Goal: Task Accomplishment & Management: Contribute content

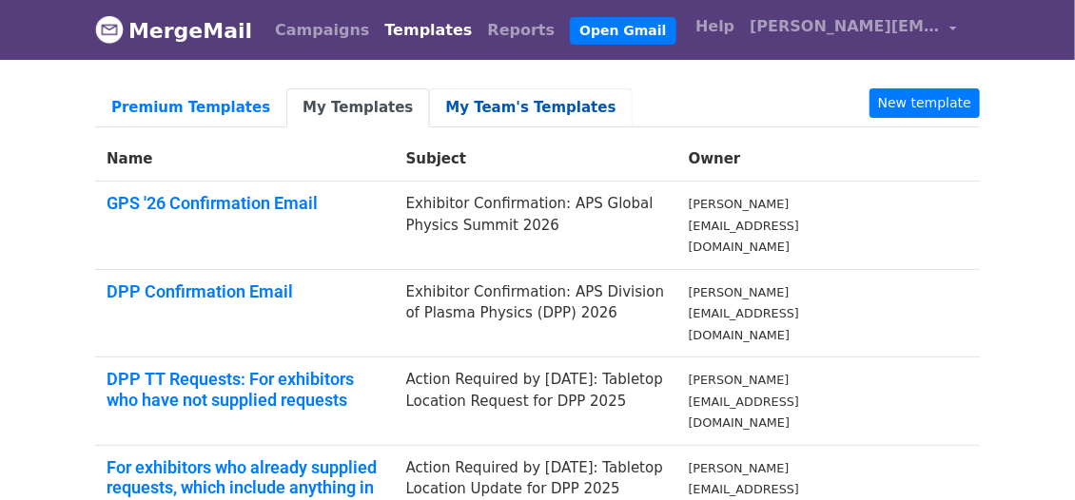
click at [466, 107] on link "My Team's Templates" at bounding box center [530, 107] width 203 height 39
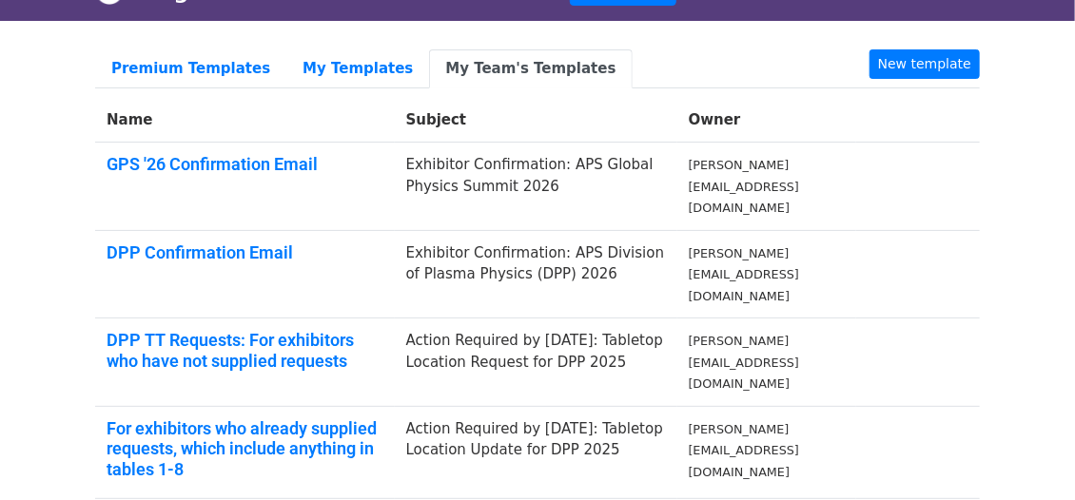
scroll to position [116, 0]
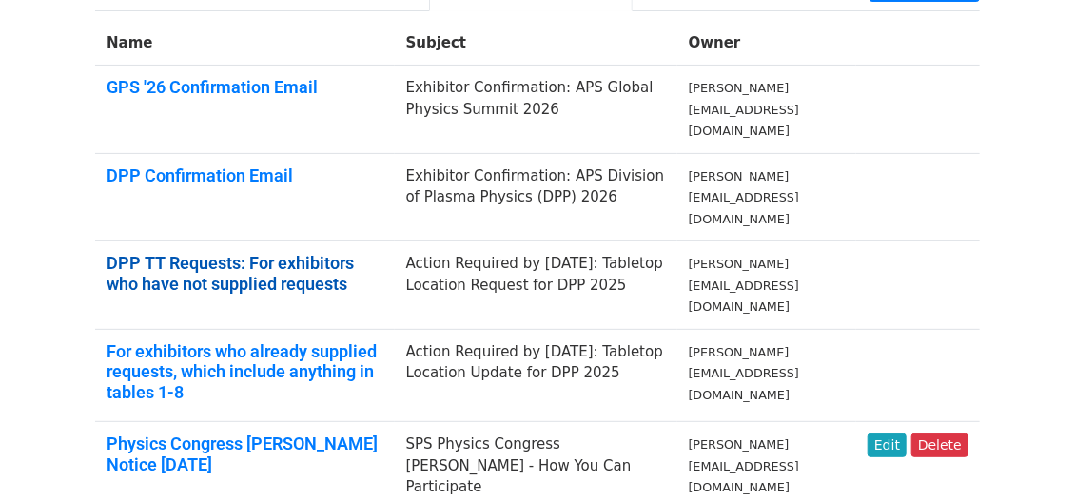
click at [349, 253] on link "DPP TT Requests: For exhibitors who have not supplied requests" at bounding box center [230, 273] width 247 height 41
click at [237, 253] on link "DPP TT Requests: For exhibitors who have not supplied requests" at bounding box center [230, 273] width 247 height 41
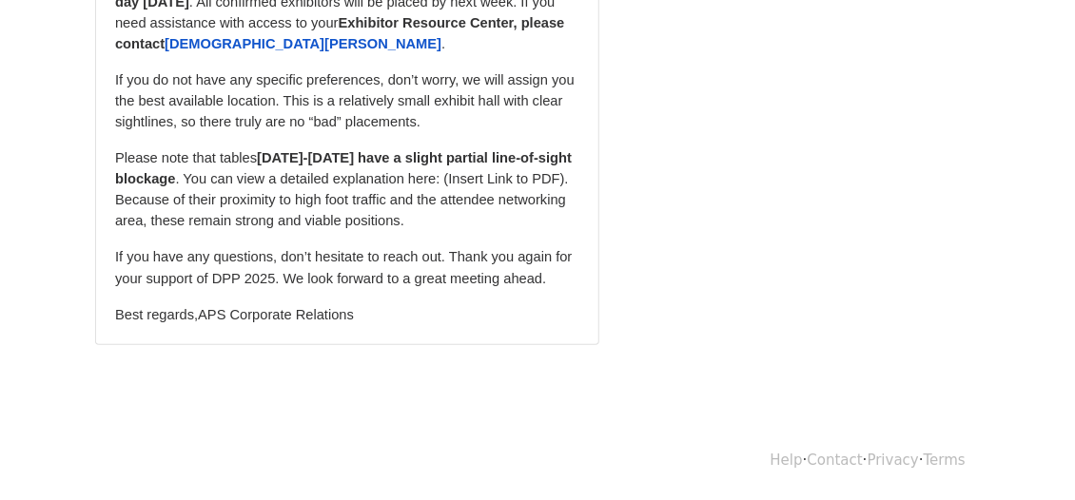
scroll to position [541, 0]
click at [353, 313] on span "Best regards,APS Corporate Relations" at bounding box center [234, 314] width 239 height 15
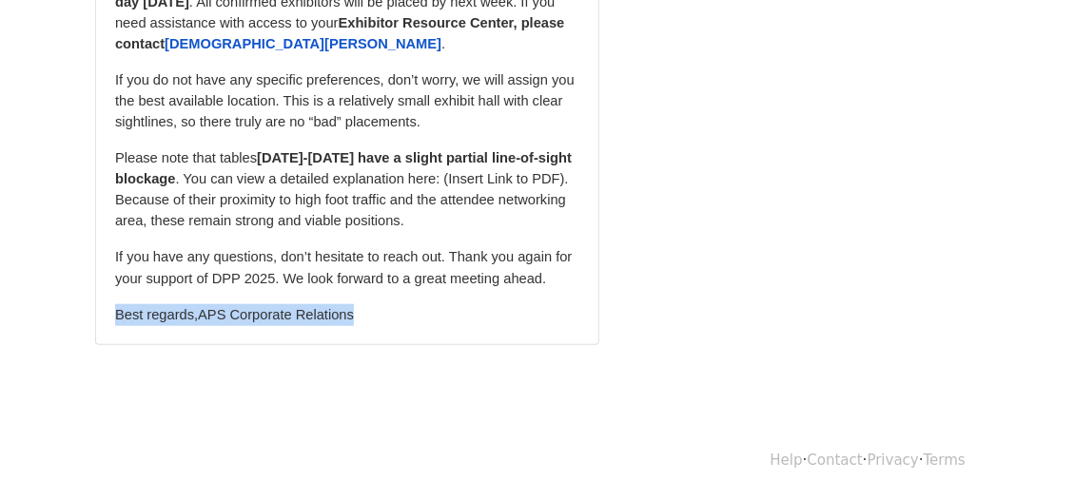
drag, startPoint x: 358, startPoint y: 313, endPoint x: 90, endPoint y: 312, distance: 267.2
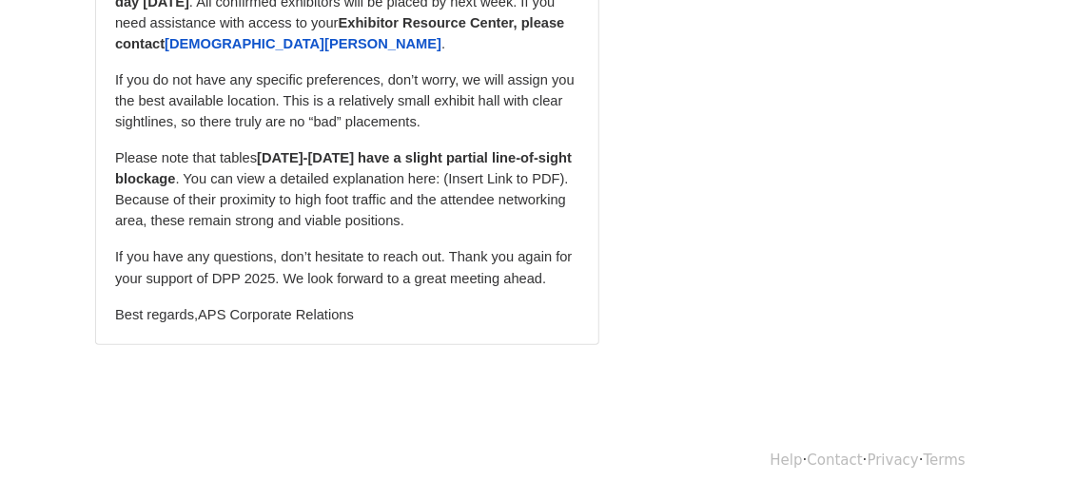
drag, startPoint x: 918, startPoint y: 169, endPoint x: 908, endPoint y: 168, distance: 9.6
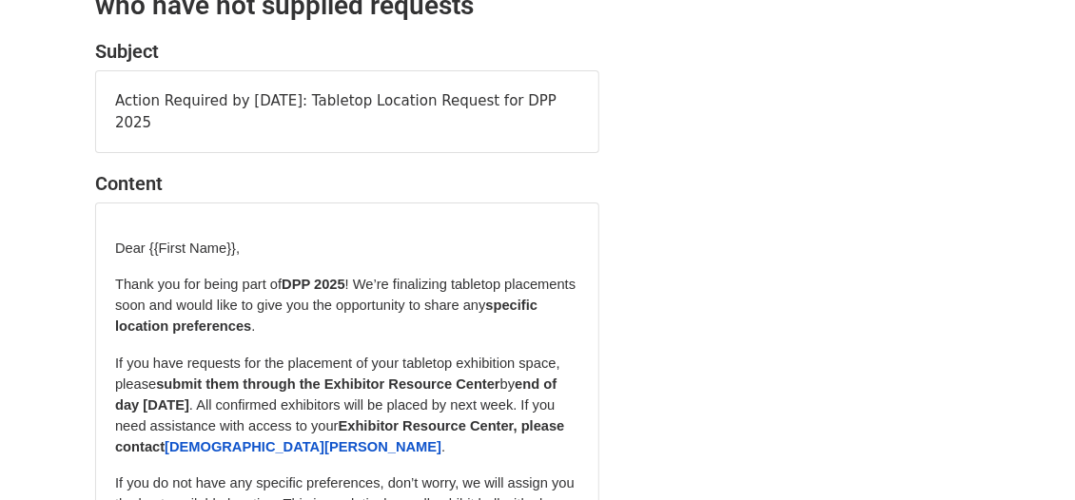
scroll to position [130, 0]
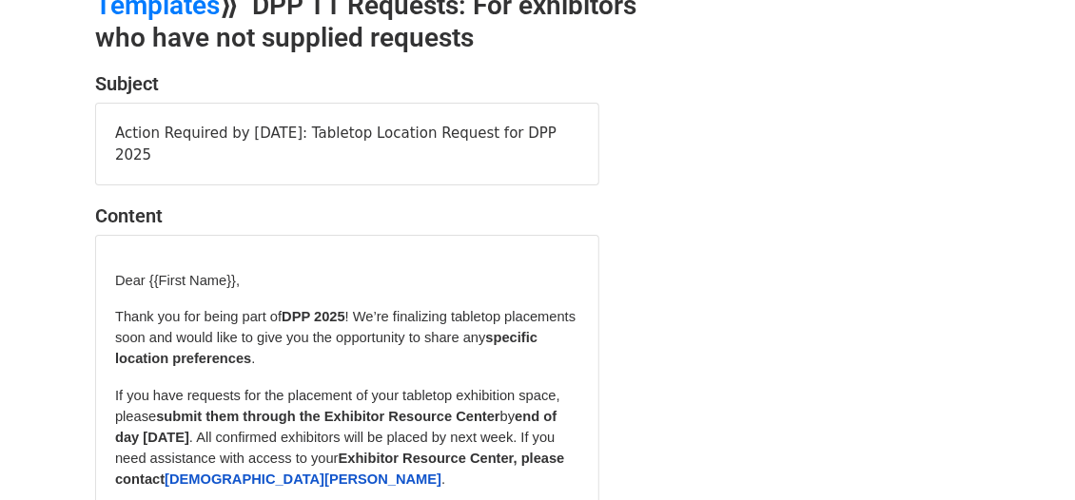
scroll to position [137, 0]
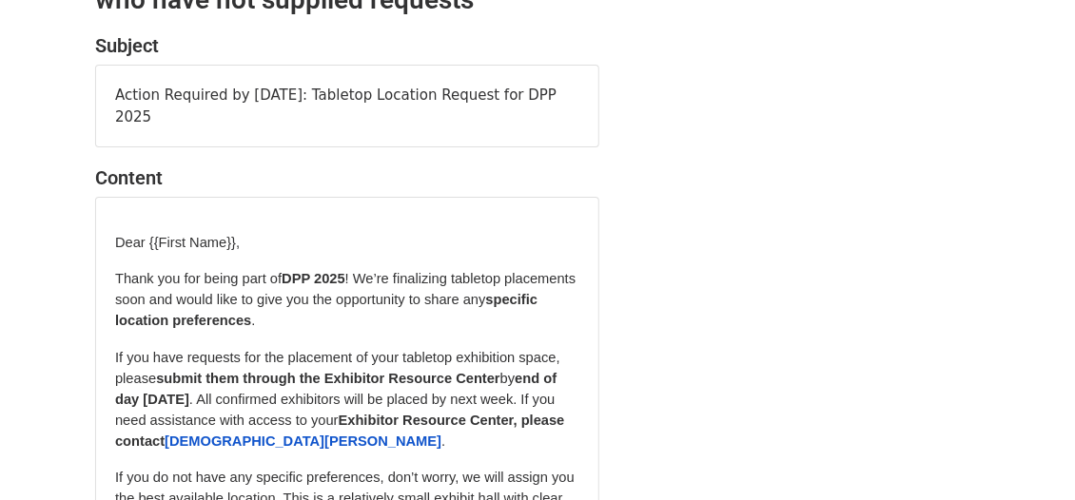
click at [272, 323] on span "specific location preferences" at bounding box center [326, 310] width 422 height 36
click at [272, 317] on span "specific location preferences" at bounding box center [326, 310] width 422 height 36
click at [318, 355] on span "If you have requests for the placement of your tabletop exhibition space, please" at bounding box center [337, 368] width 445 height 36
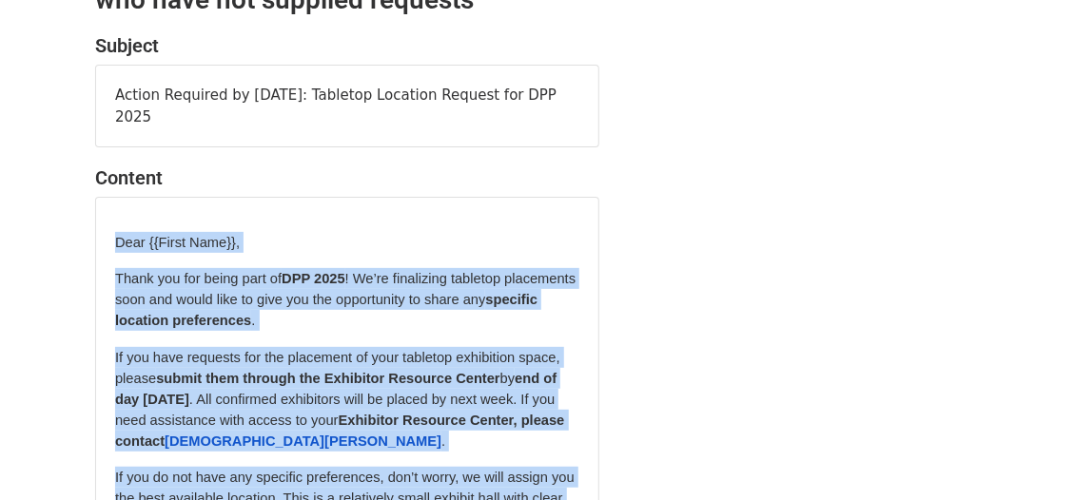
scroll to position [541, 0]
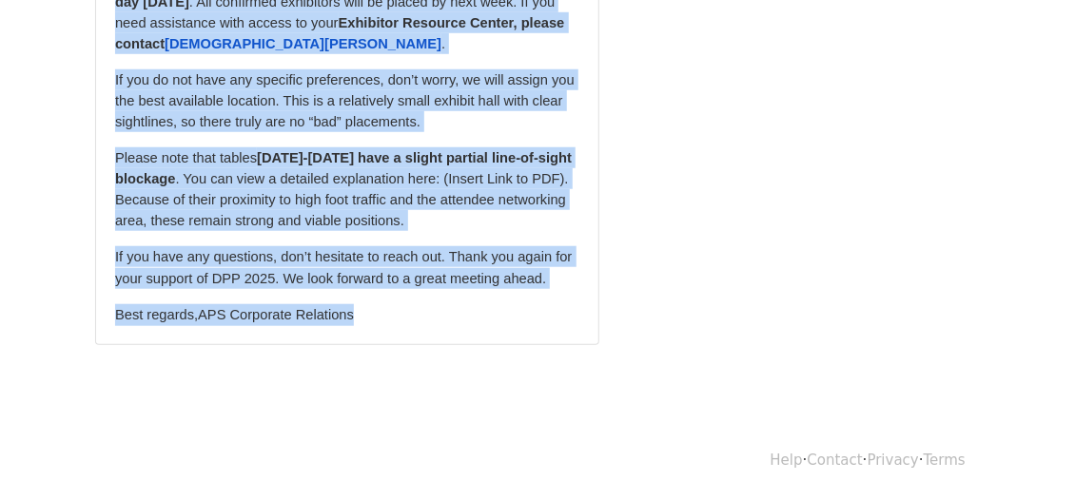
drag, startPoint x: 112, startPoint y: 242, endPoint x: 363, endPoint y: 468, distance: 337.4
copy body "Dear {{First Name}}, Thank you for being part of DPP 2025 ! We’re finalizing ta…"
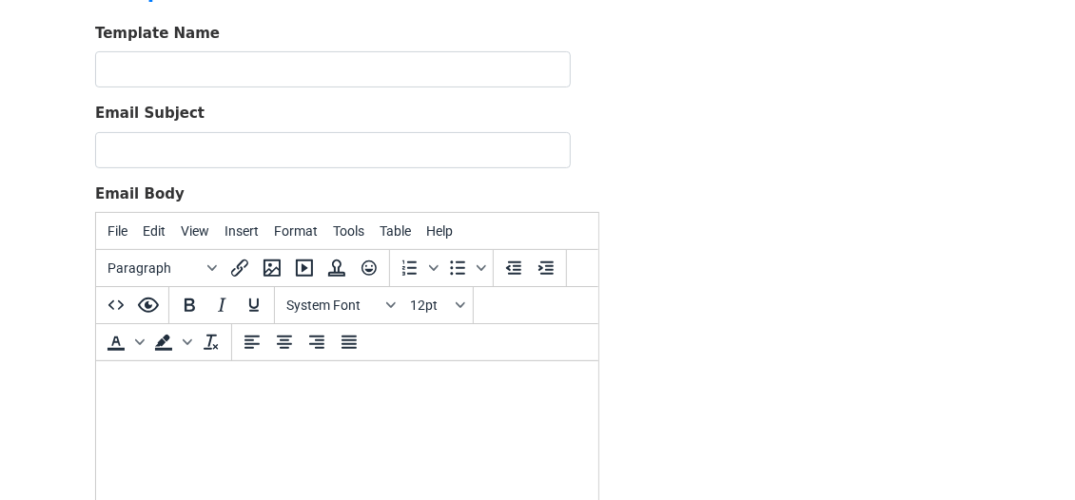
scroll to position [320, 0]
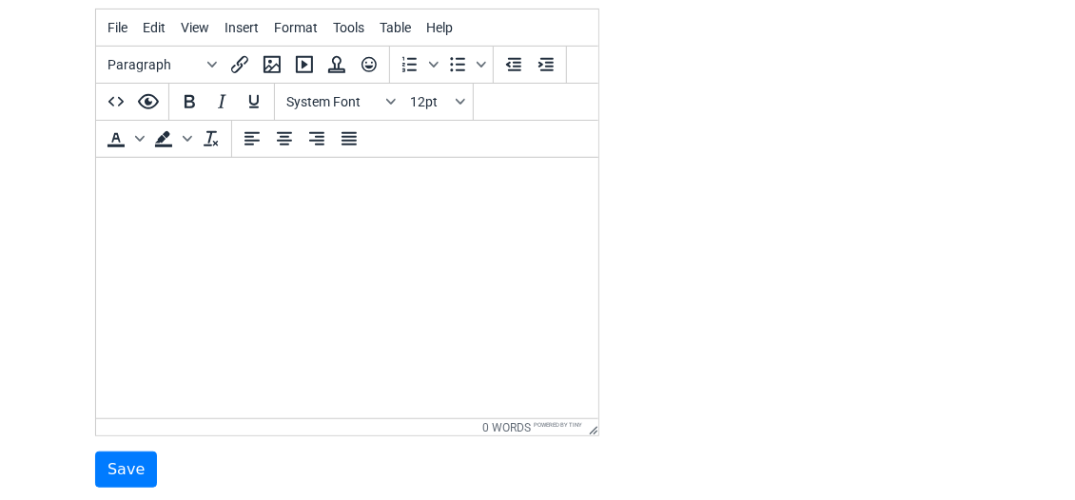
click at [126, 196] on html at bounding box center [346, 183] width 502 height 51
paste body
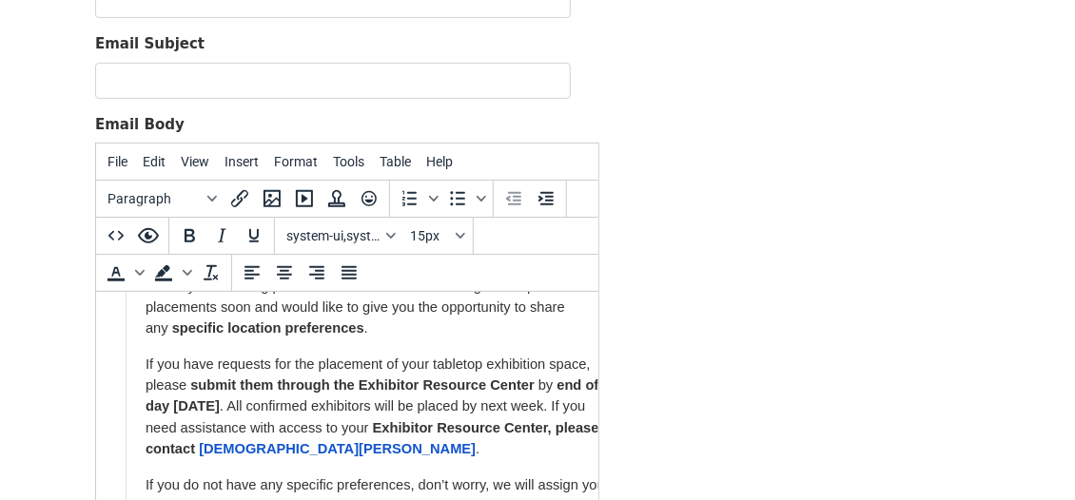
scroll to position [0, 0]
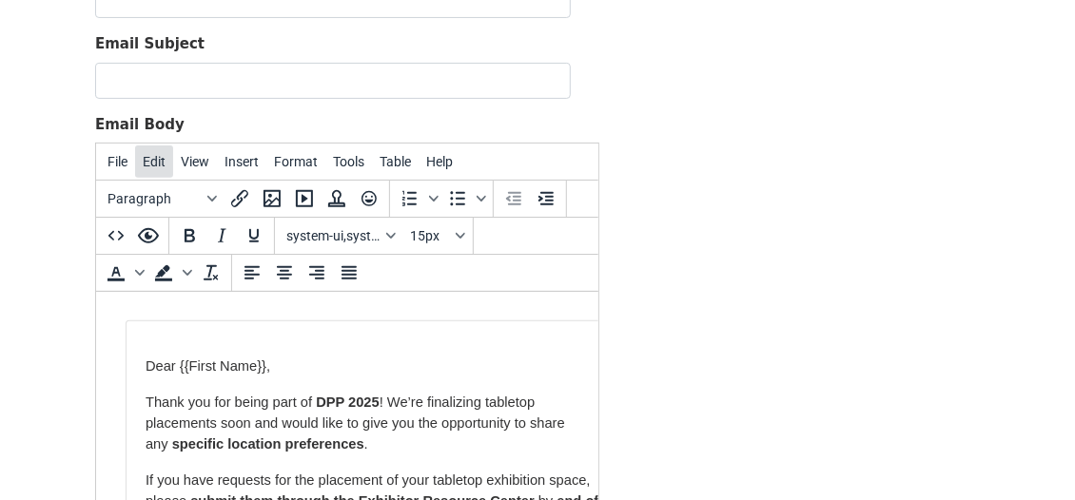
click at [155, 162] on span "Edit" at bounding box center [154, 161] width 23 height 15
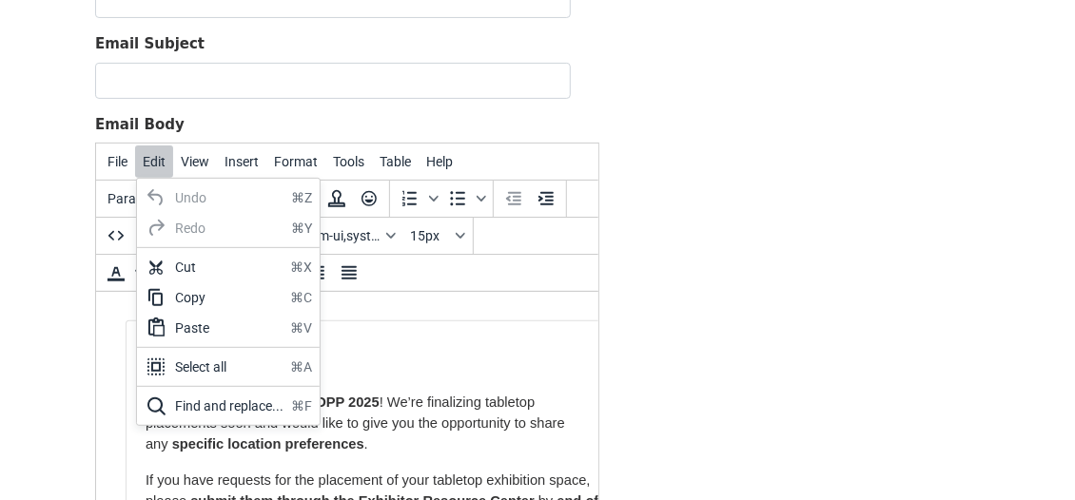
click at [176, 188] on div "Undo" at bounding box center [229, 197] width 108 height 23
click at [178, 191] on div "Undo" at bounding box center [229, 197] width 108 height 23
click at [179, 195] on div "Undo" at bounding box center [229, 197] width 108 height 23
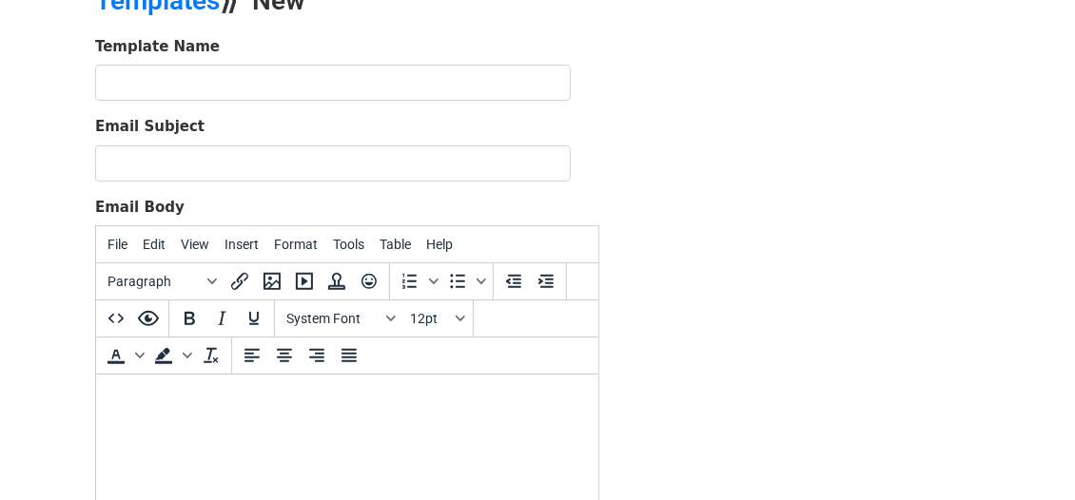
scroll to position [276, 0]
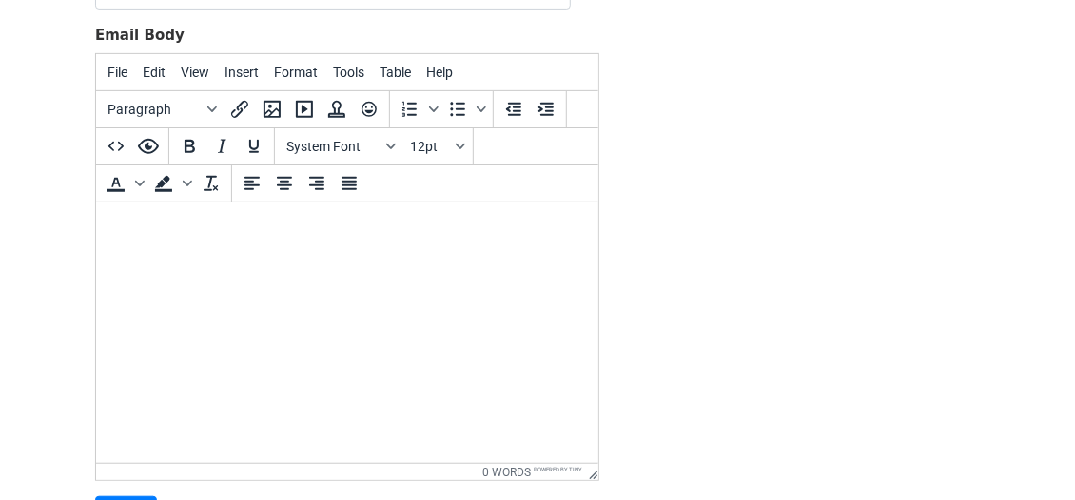
paste body
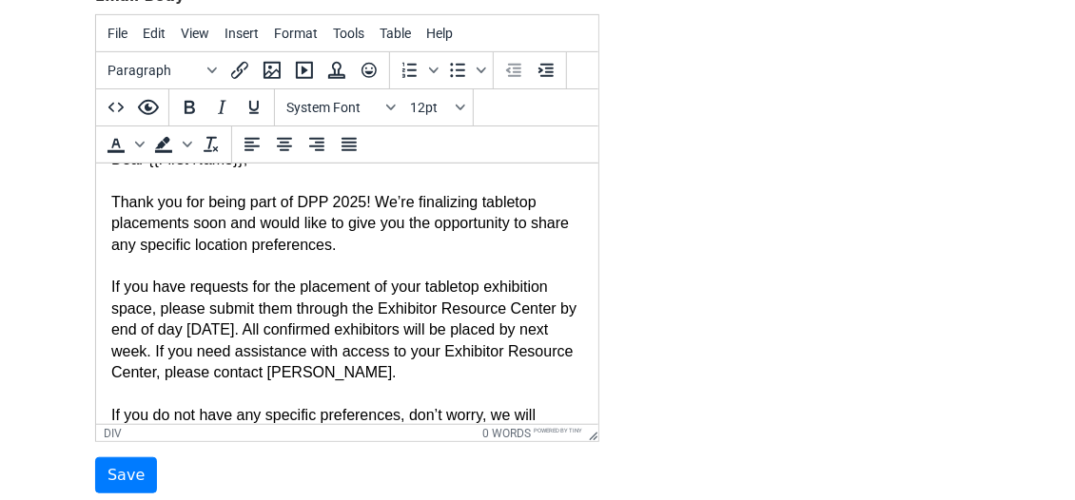
scroll to position [40, 0]
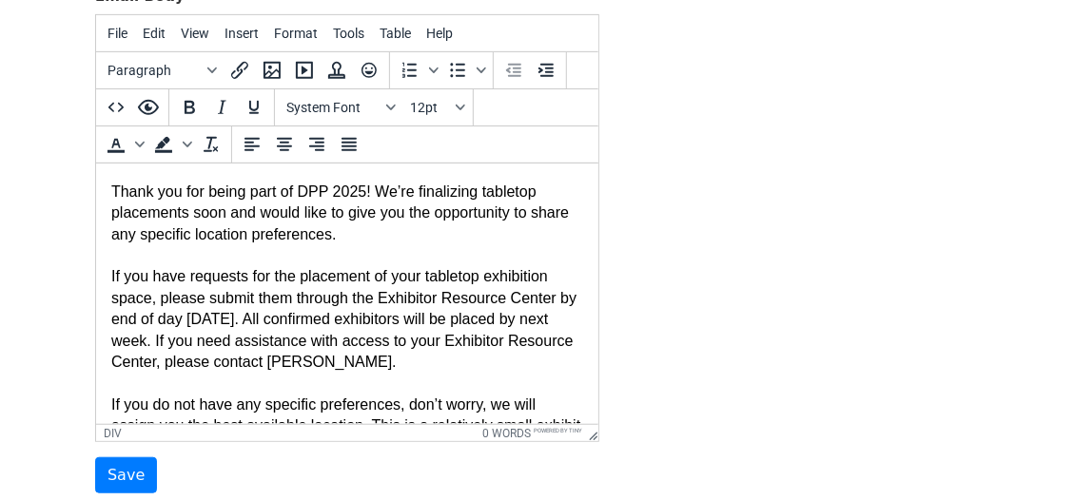
click at [359, 319] on div "If you have requests for the placement of your tabletop exhibition space, pleas…" at bounding box center [346, 319] width 472 height 107
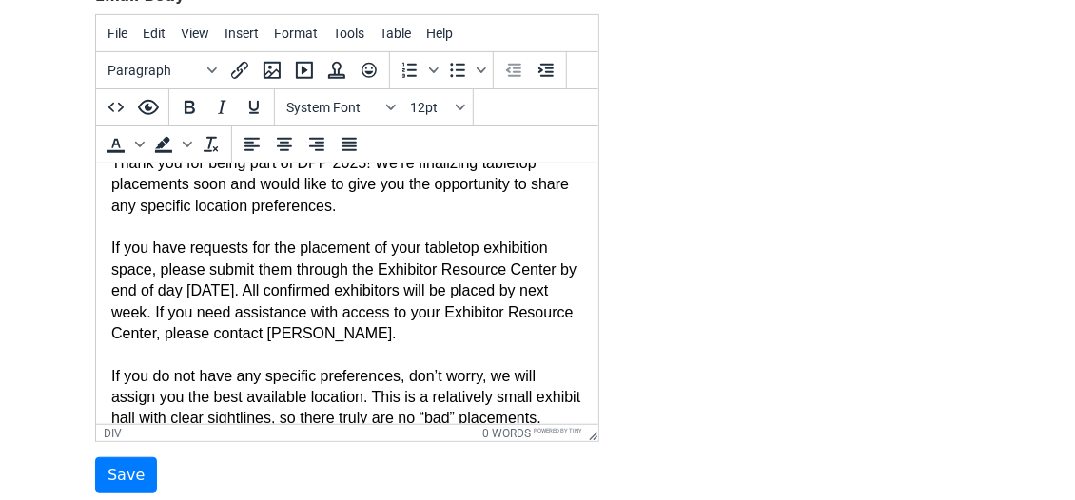
scroll to position [83, 0]
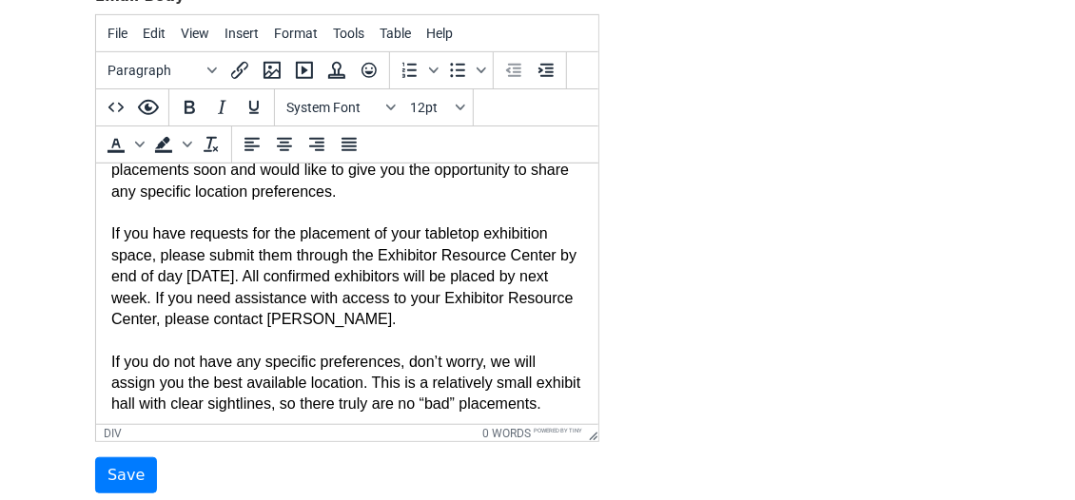
click at [508, 320] on div "If you have requests for the placement of your tabletop exhibition space, pleas…" at bounding box center [346, 276] width 472 height 107
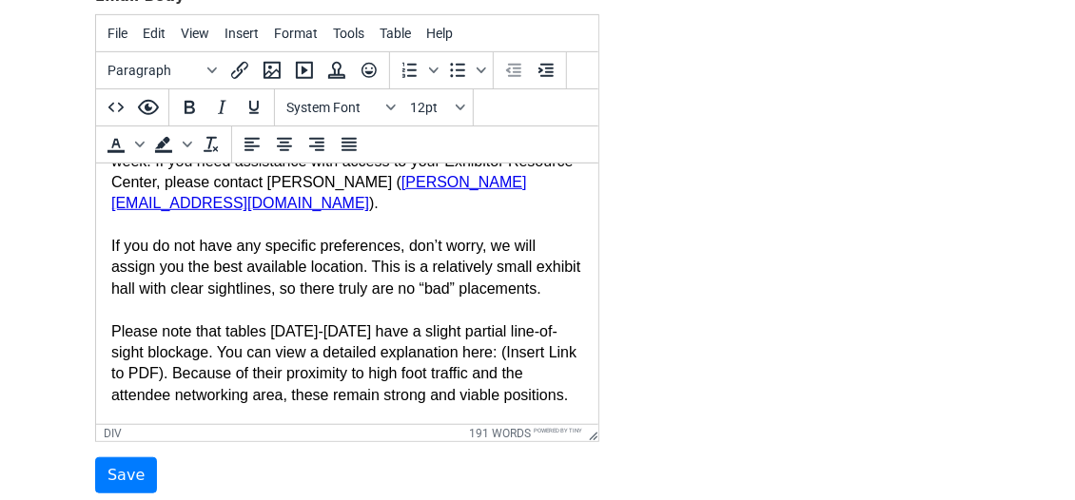
scroll to position [220, 0]
click at [111, 351] on div "Please note that tables [DATE]-[DATE] have a slight partial line-of-sight block…" at bounding box center [346, 364] width 472 height 86
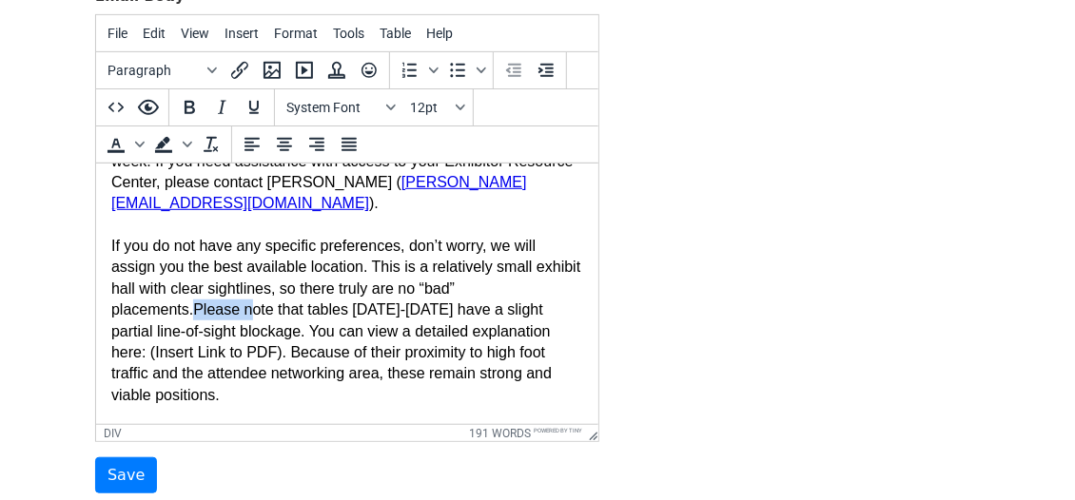
drag, startPoint x: 254, startPoint y: 307, endPoint x: 207, endPoint y: 294, distance: 48.5
click at [200, 302] on div "If you do not have any specific preferences, don’t worry, we will assign you th…" at bounding box center [346, 321] width 472 height 170
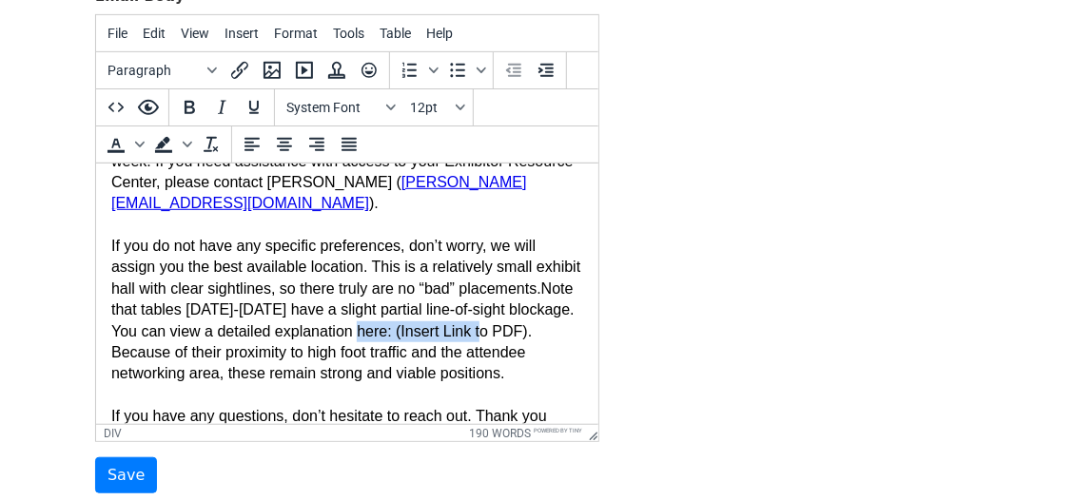
drag, startPoint x: 505, startPoint y: 328, endPoint x: 194, endPoint y: 351, distance: 311.8
click at [194, 351] on div "If you do not have any specific preferences, don’t worry, we will assign you th…" at bounding box center [346, 310] width 472 height 149
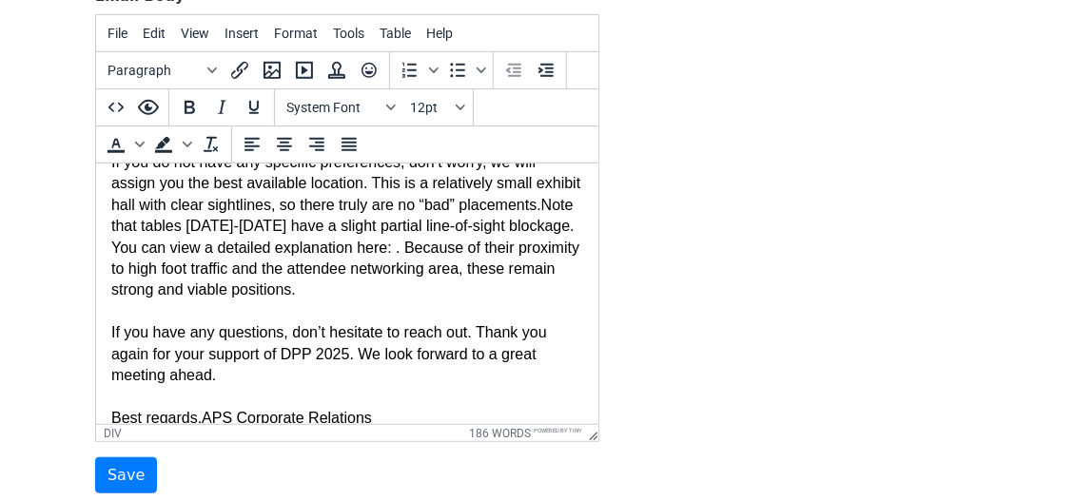
scroll to position [288, 0]
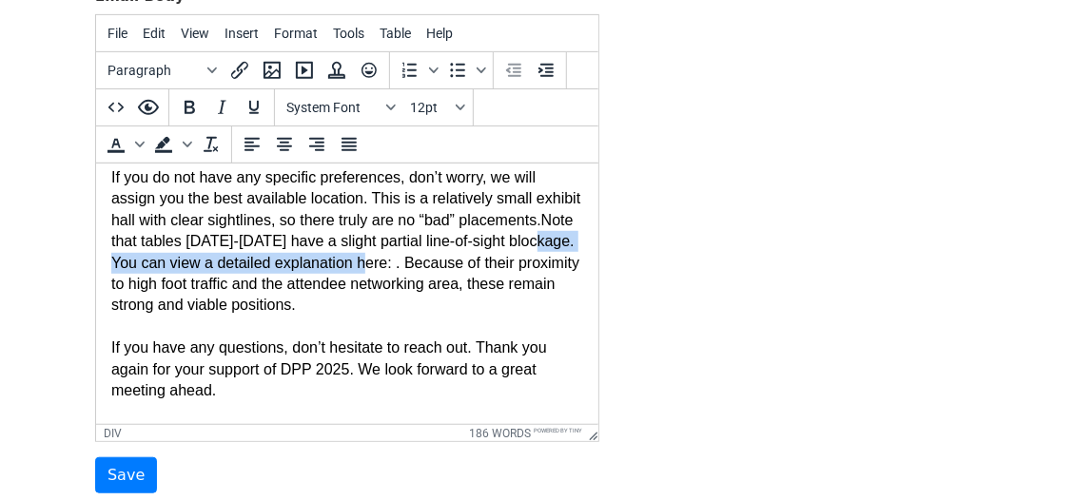
drag, startPoint x: 221, startPoint y: 261, endPoint x: 550, endPoint y: 268, distance: 329.1
click at [550, 268] on div "If you do not have any specific preferences, don’t worry, we will assign you th…" at bounding box center [346, 241] width 472 height 149
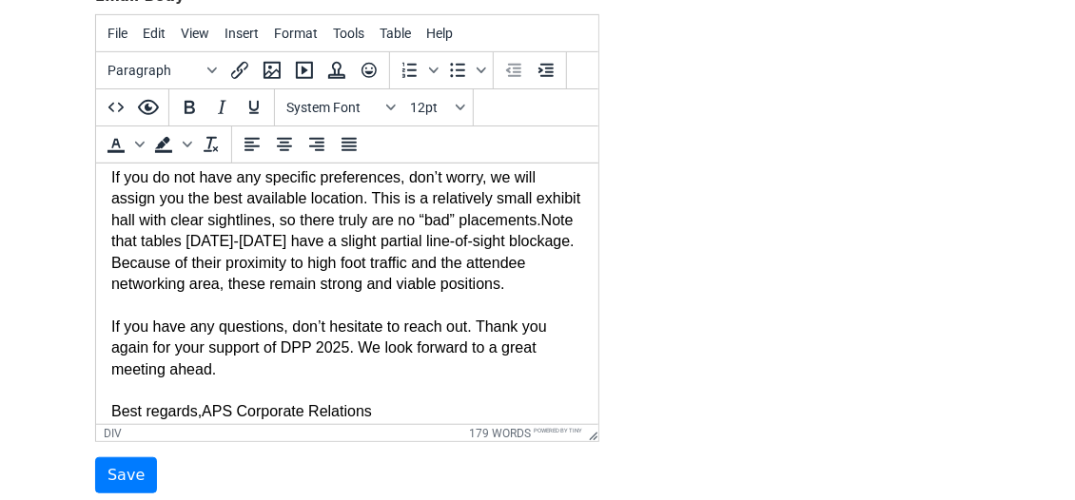
click at [213, 261] on div "If you do not have any specific preferences, don’t worry, we will assign you th…" at bounding box center [346, 230] width 472 height 127
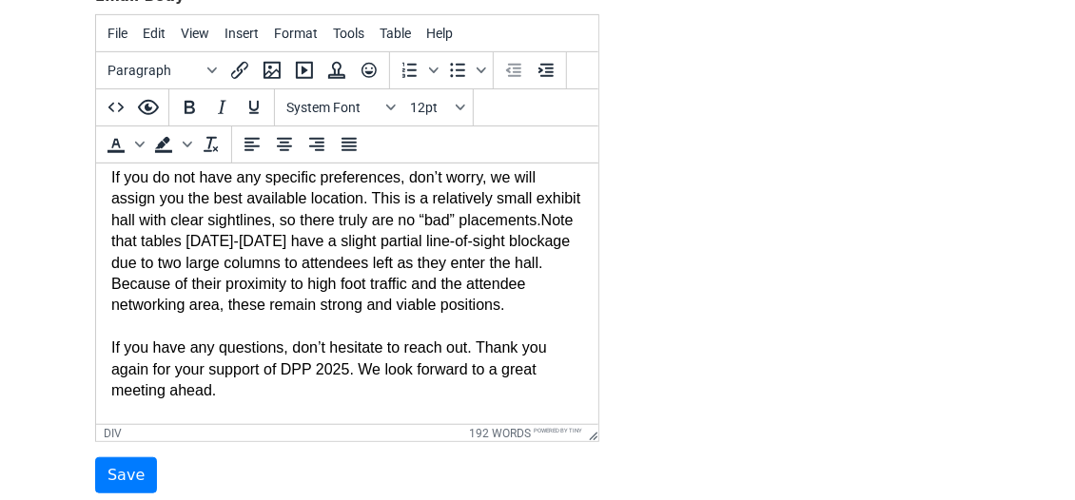
click at [208, 317] on div "If you do not have any specific preferences, don’t worry, we will assign you th…" at bounding box center [346, 241] width 472 height 149
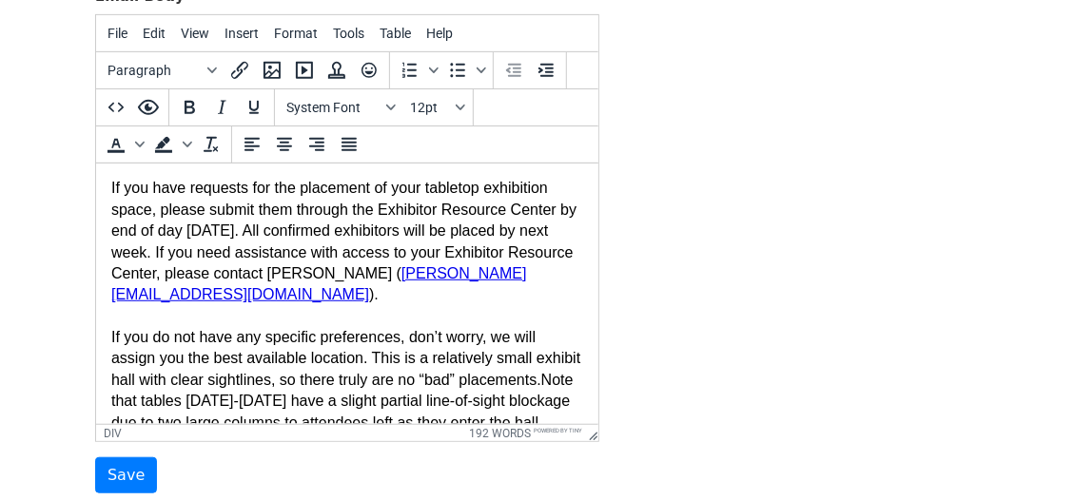
scroll to position [168, 0]
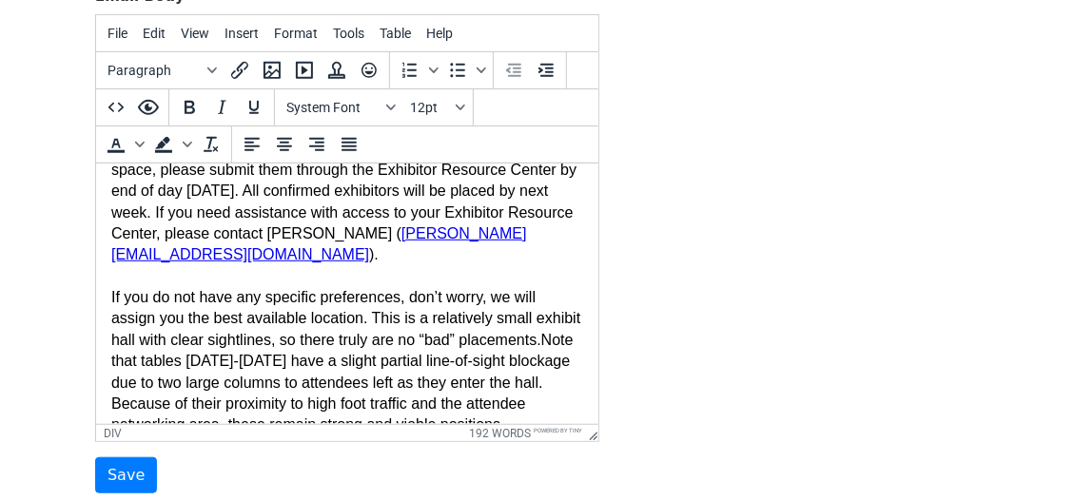
click at [260, 258] on div "If you have requests for the placement of your tabletop exhibition space, pleas…" at bounding box center [346, 201] width 472 height 127
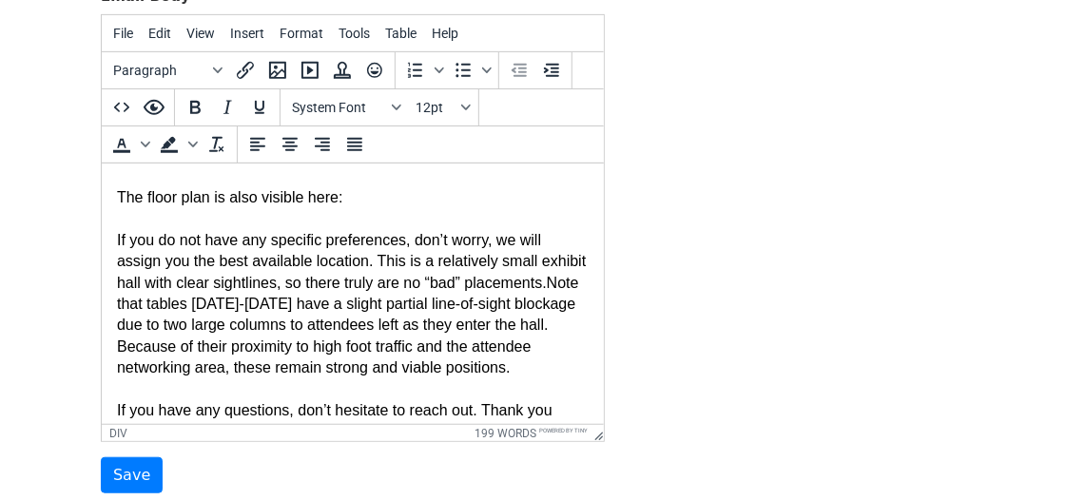
scroll to position [269, 0]
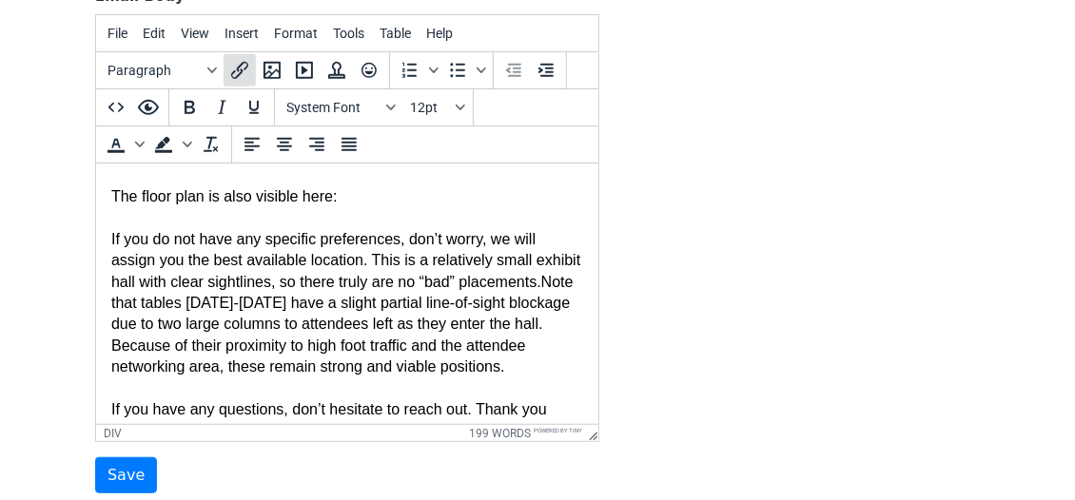
click at [244, 70] on icon "Insert/edit link" at bounding box center [239, 70] width 23 height 23
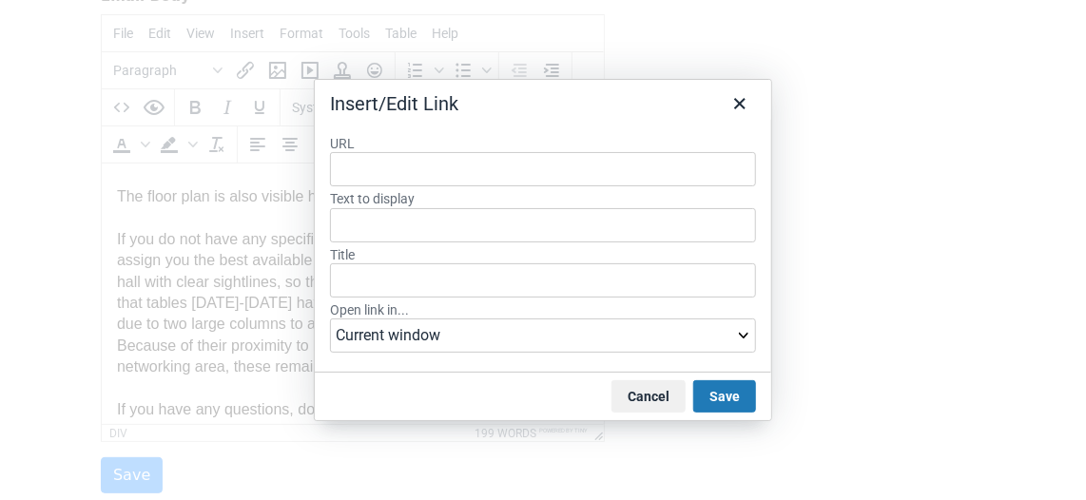
type input "https://americanphysicalsociety.expo-genie.com/dpp2025/floor-plan-viewer/"
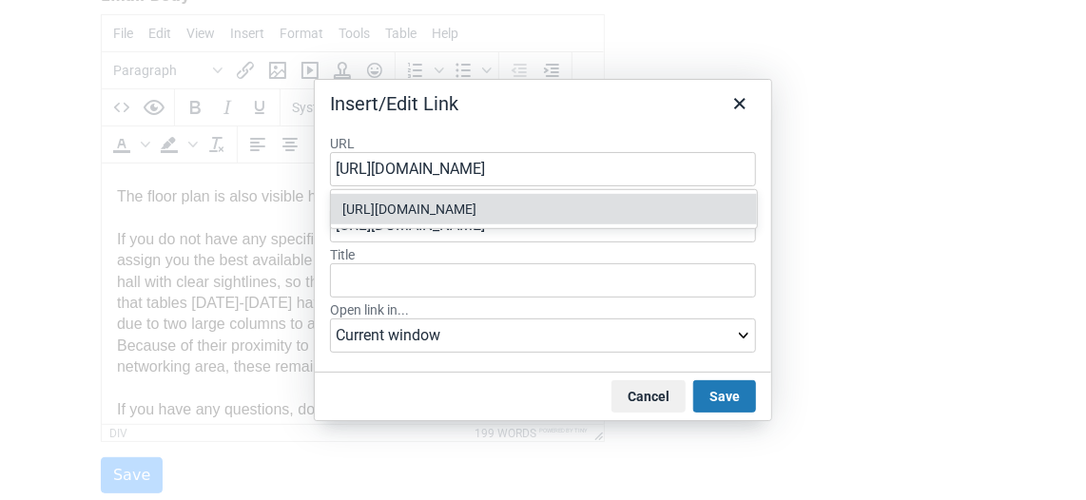
type input "https://americanphysicalsociety.expo-genie.com/dpp2025/floor-plan-viewer/"
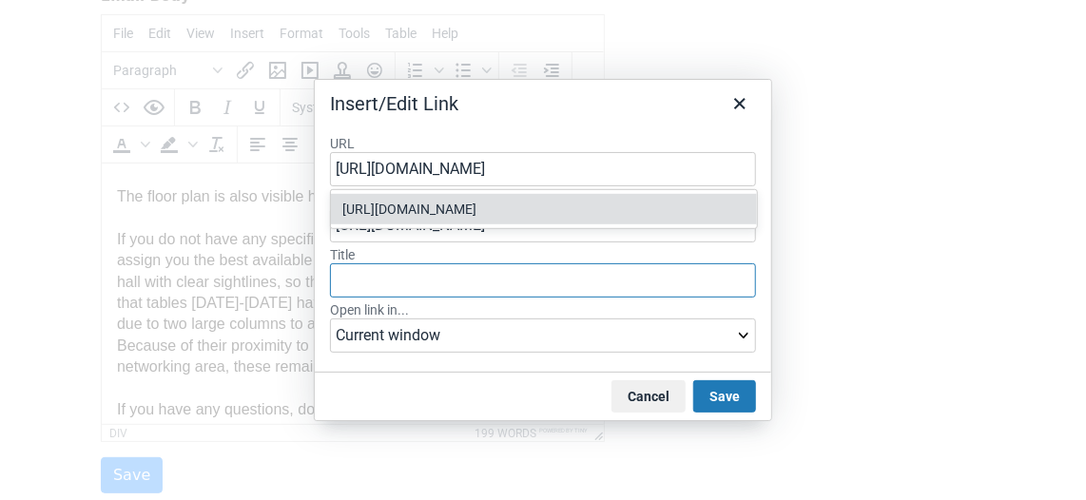
click at [405, 283] on input "Title" at bounding box center [543, 280] width 426 height 34
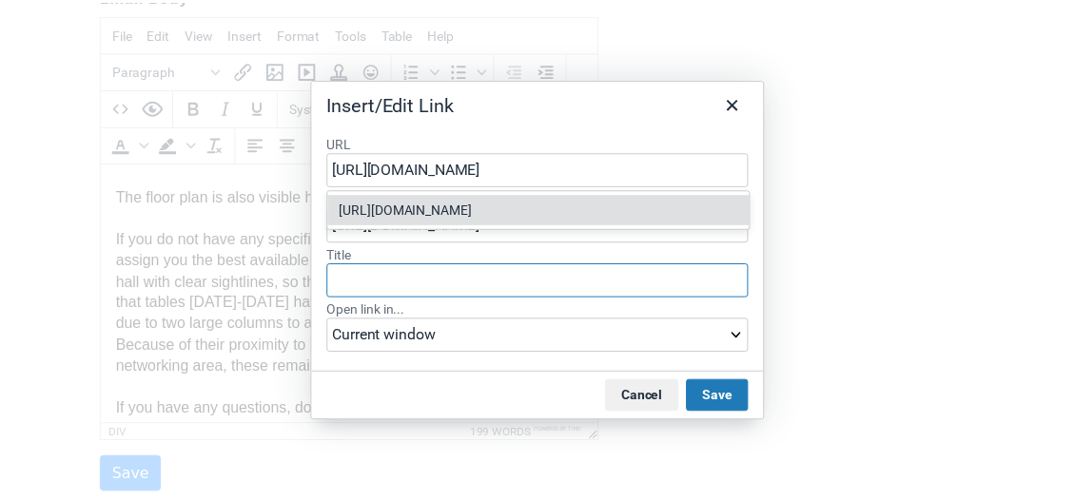
scroll to position [0, 0]
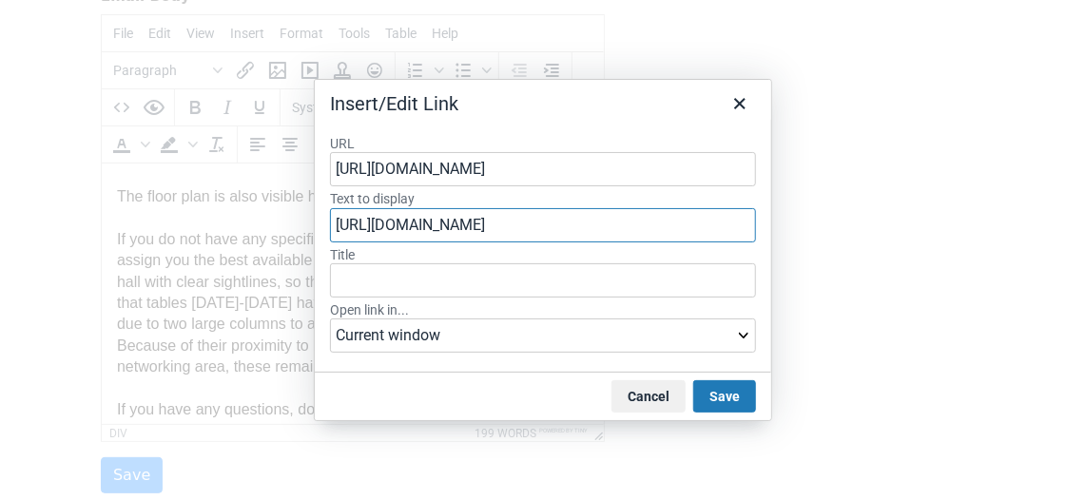
click at [400, 223] on input "https://americanphysicalsociety.expo-genie.com/dpp2025/floor-plan-viewer/" at bounding box center [543, 225] width 426 height 34
type input "DPP 2025 Exhibitor Floor Plan"
click at [709, 396] on button "Save" at bounding box center [724, 396] width 63 height 32
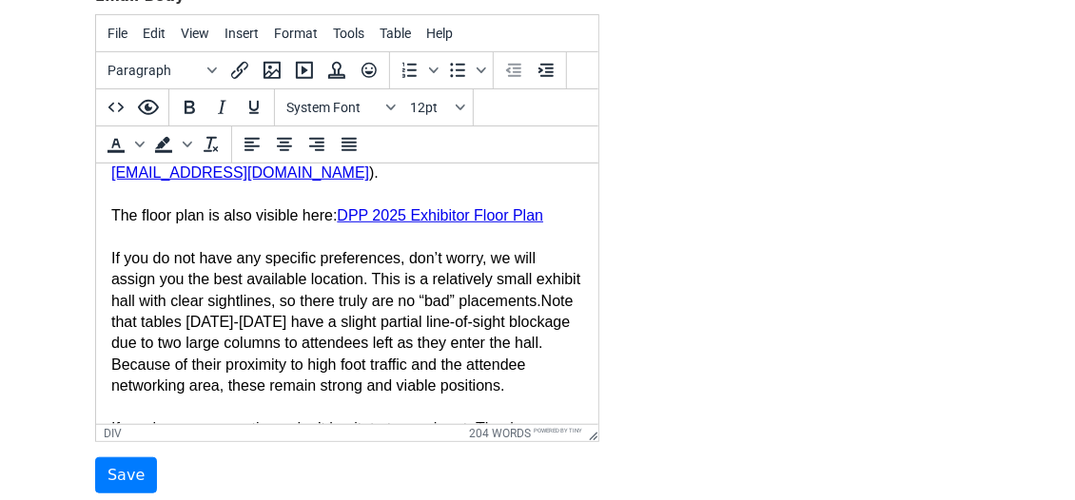
scroll to position [146, 0]
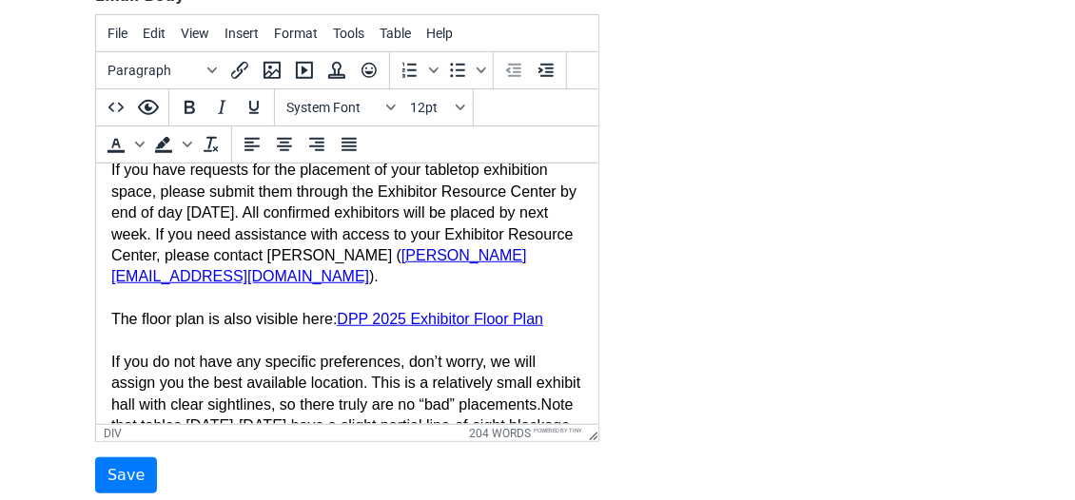
click at [110, 316] on div "If you have requests for the placement of your tabletop exhibition space, pleas…" at bounding box center [346, 245] width 472 height 170
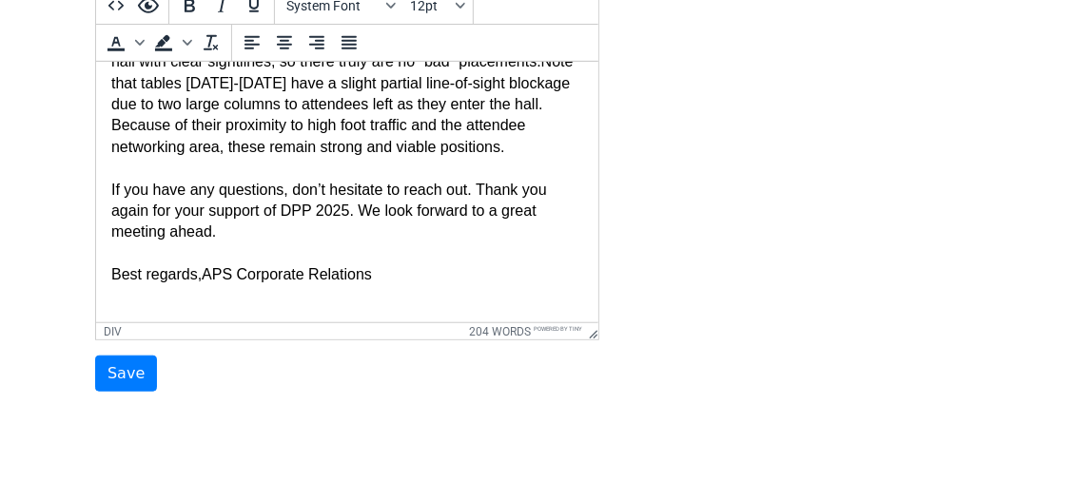
scroll to position [420, 0]
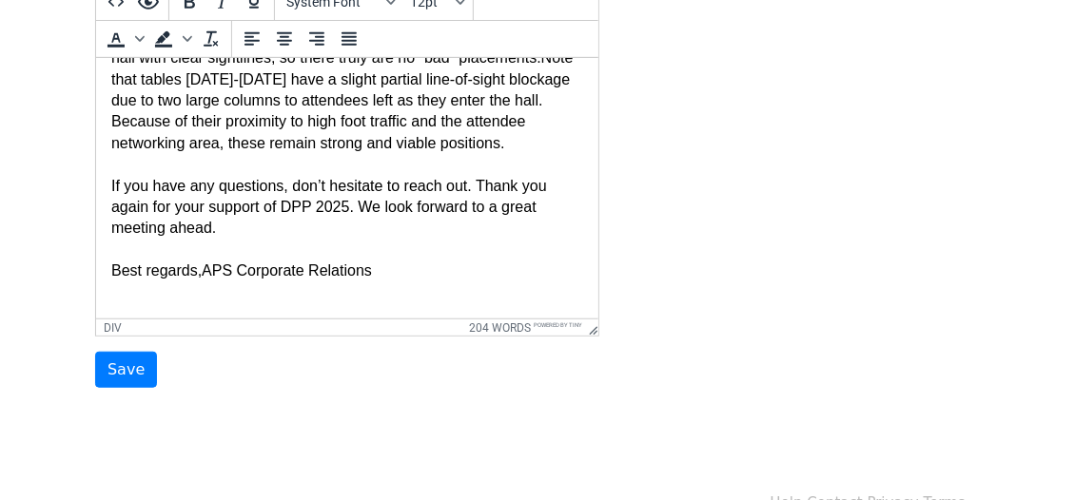
click at [365, 205] on div "If you have any questions, don’t hesitate to reach out. Thank you again for you…" at bounding box center [346, 208] width 472 height 64
click at [374, 204] on div "If you have any questions, don’t hesitate to reach out. Thank you again for you…" at bounding box center [346, 208] width 472 height 64
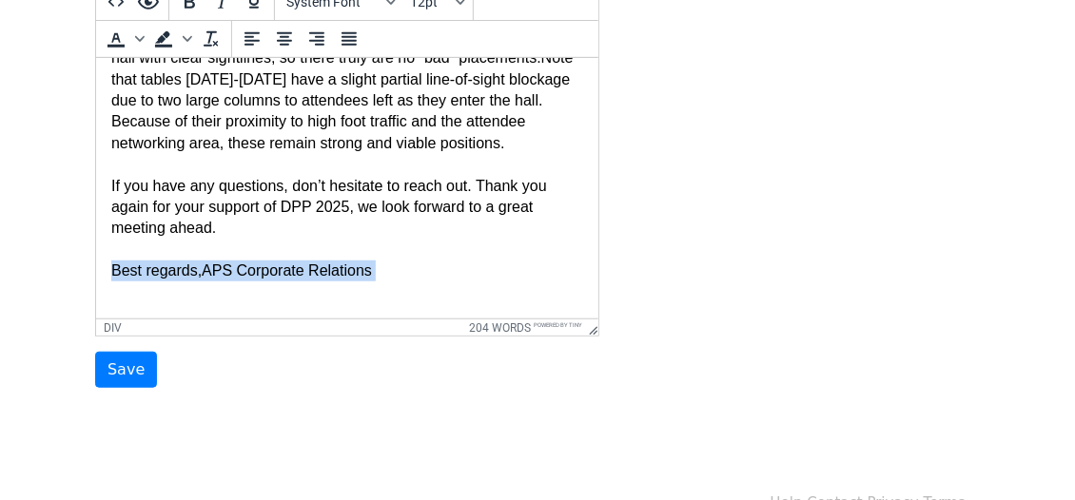
drag, startPoint x: 110, startPoint y: 271, endPoint x: 584, endPoint y: 292, distance: 474.0
click at [584, 292] on html "Dear {{First Name}}, Thank you for being part of DPP 2025! We’re finalizing tab…" at bounding box center [346, 5] width 502 height 627
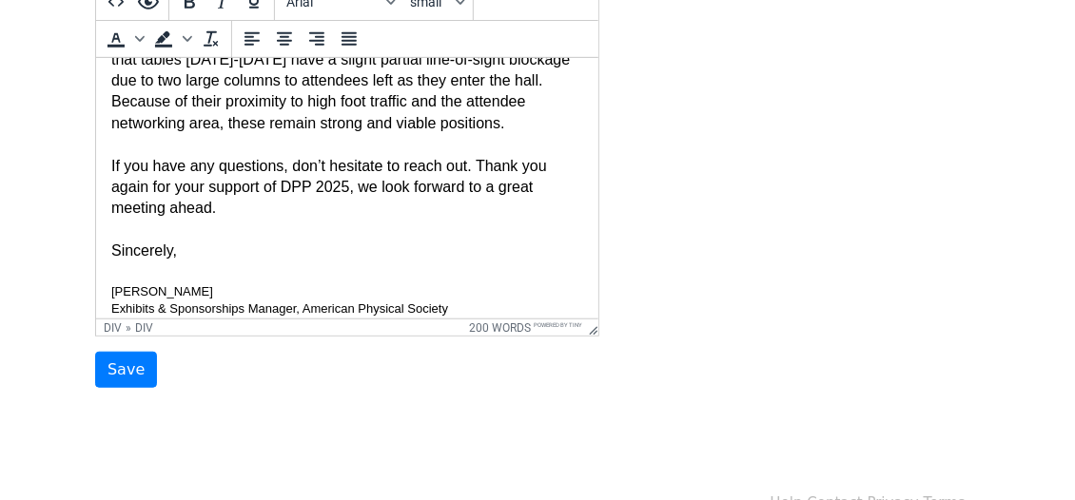
scroll to position [515, 0]
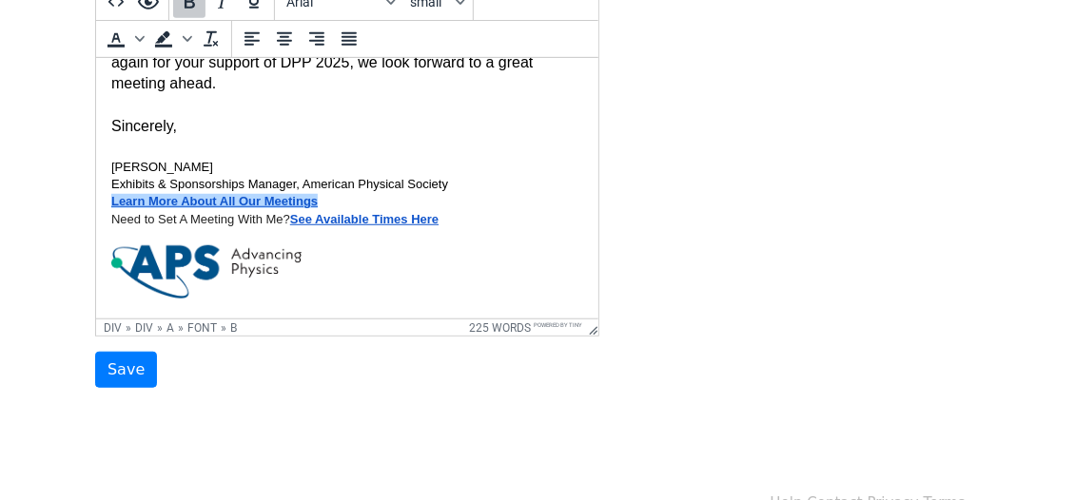
drag, startPoint x: 446, startPoint y: 236, endPoint x: 99, endPoint y: 213, distance: 347.8
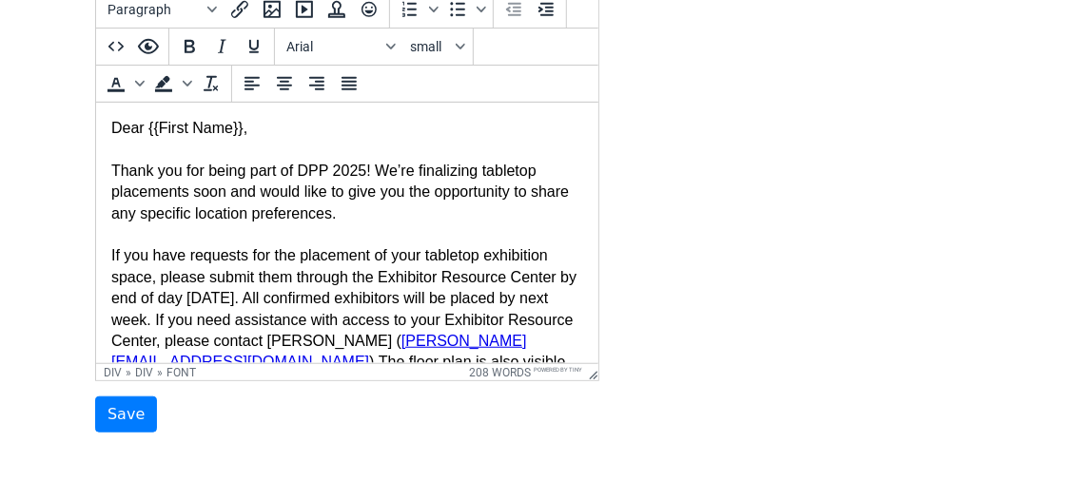
scroll to position [285, 0]
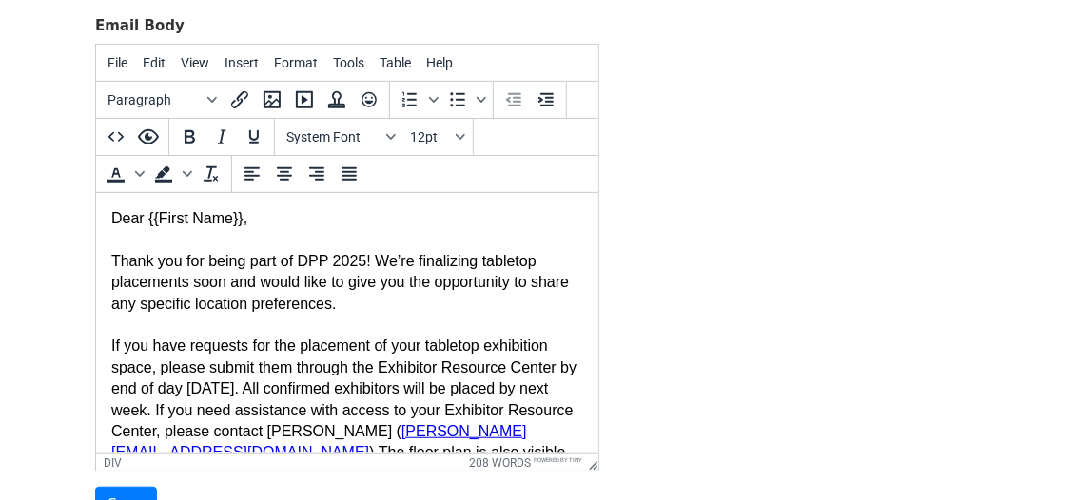
click at [407, 310] on div "Thank you for being part of DPP 2025! We’re finalizing tabletop placements soon…" at bounding box center [346, 283] width 472 height 64
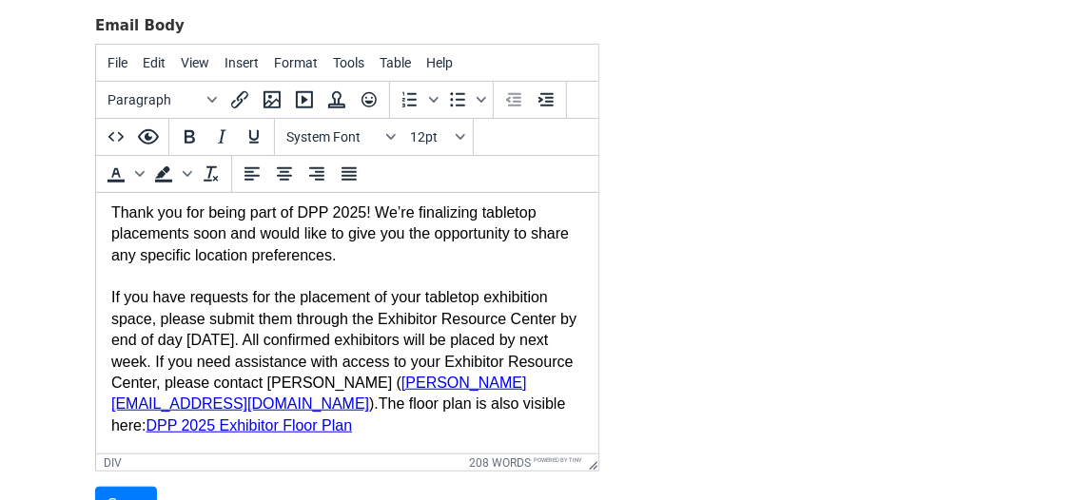
scroll to position [62, 0]
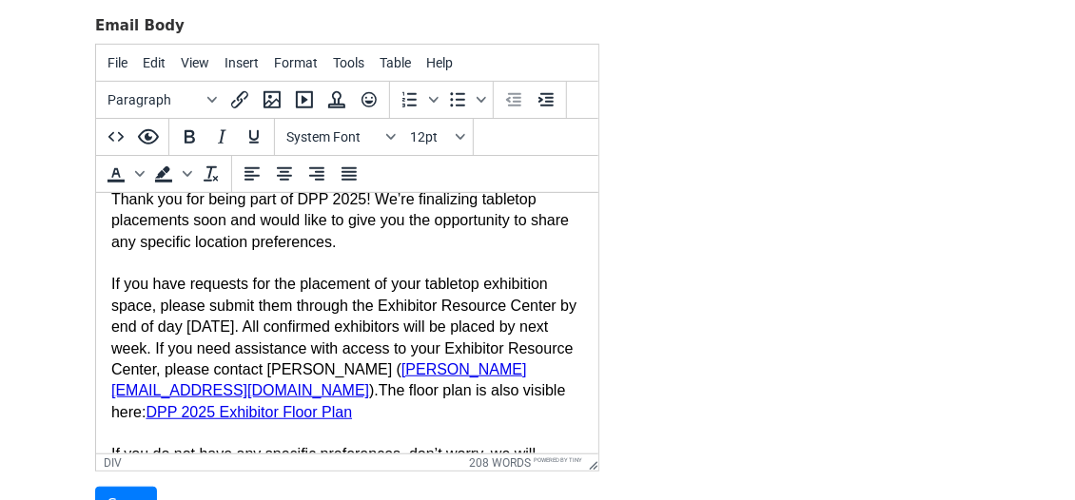
click at [109, 283] on html "Dear {{First Name}}, Thank you for being part of DPP 2025! We’re finalizing tab…" at bounding box center [346, 499] width 502 height 737
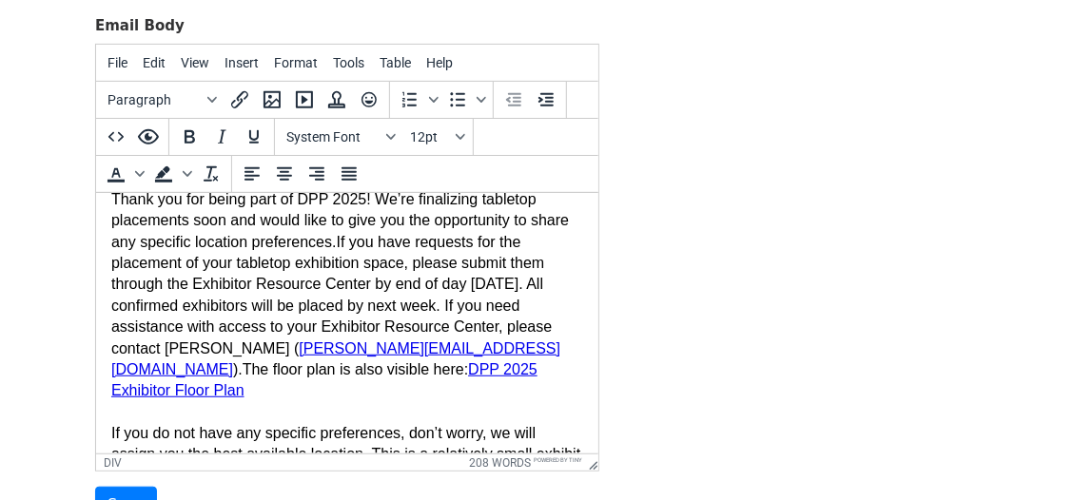
click at [188, 325] on div "Thank you for being part of DPP 2025! We’re finalizing tabletop placements soon…" at bounding box center [346, 295] width 472 height 213
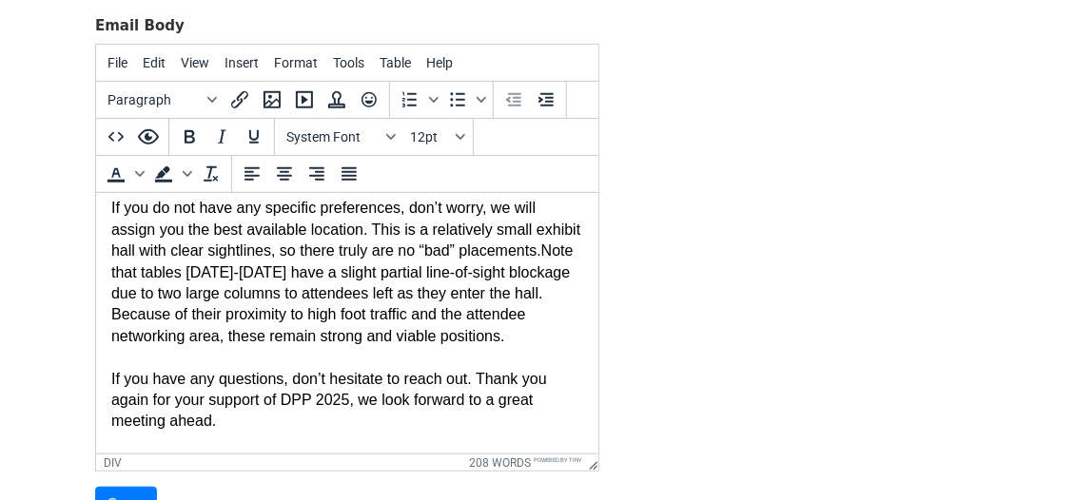
scroll to position [292, 0]
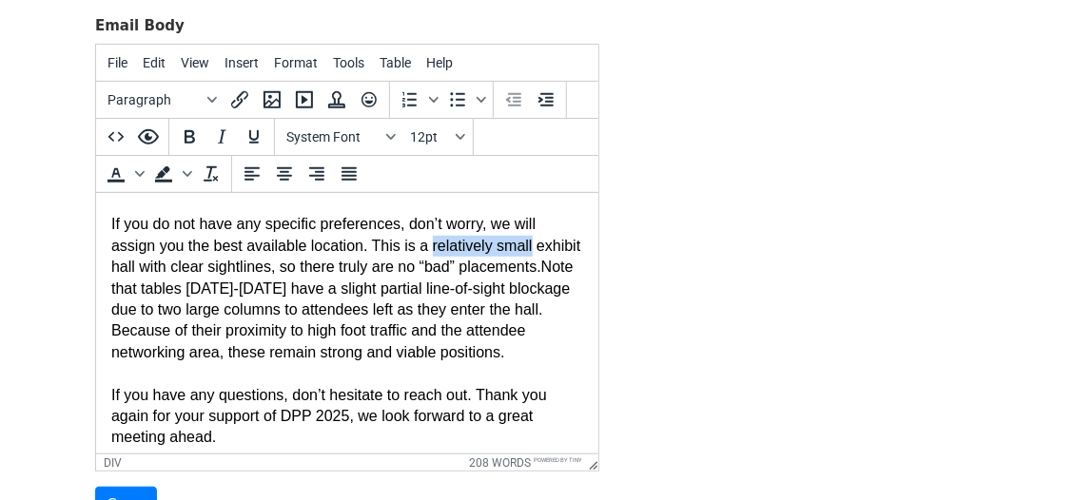
drag, startPoint x: 435, startPoint y: 244, endPoint x: 545, endPoint y: 248, distance: 110.4
click at [544, 252] on div "If you do not have any specific preferences, don’t worry, we will assign you th…" at bounding box center [346, 288] width 472 height 149
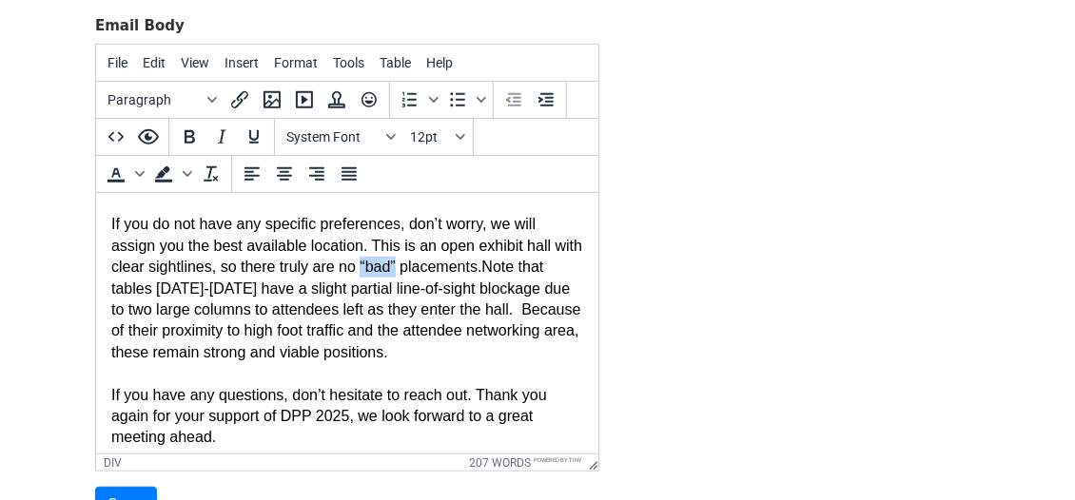
drag, startPoint x: 436, startPoint y: 263, endPoint x: 399, endPoint y: 261, distance: 37.2
click at [399, 261] on div "If you do not have any specific preferences, don’t worry, we will assign you th…" at bounding box center [346, 288] width 472 height 149
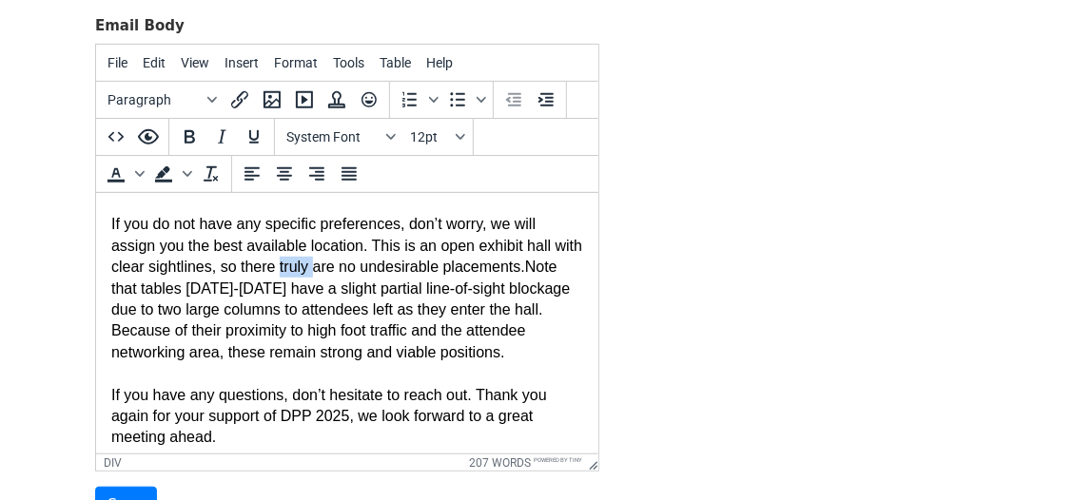
drag, startPoint x: 315, startPoint y: 268, endPoint x: 353, endPoint y: 265, distance: 38.1
click at [352, 268] on div "If you do not have any specific preferences, don’t worry, we will assign you th…" at bounding box center [346, 288] width 472 height 149
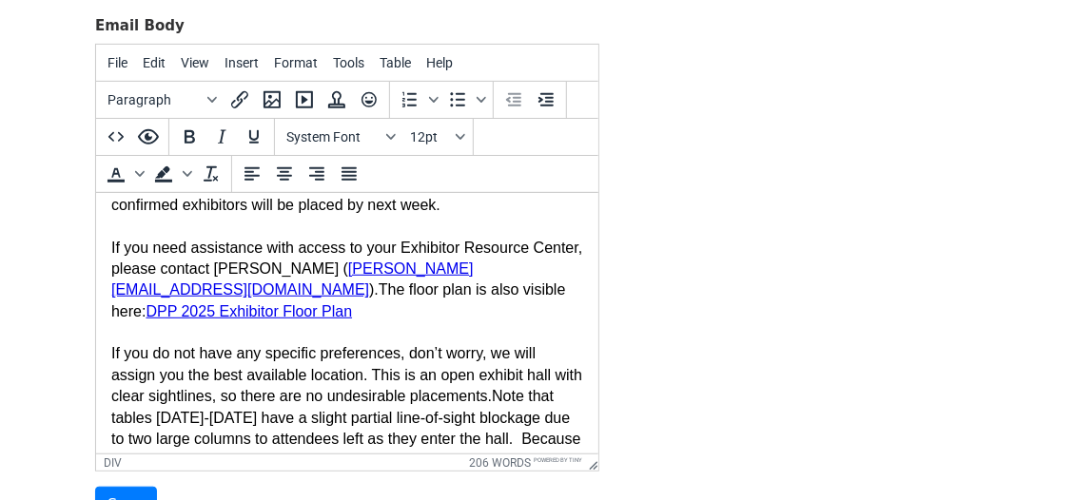
scroll to position [0, 0]
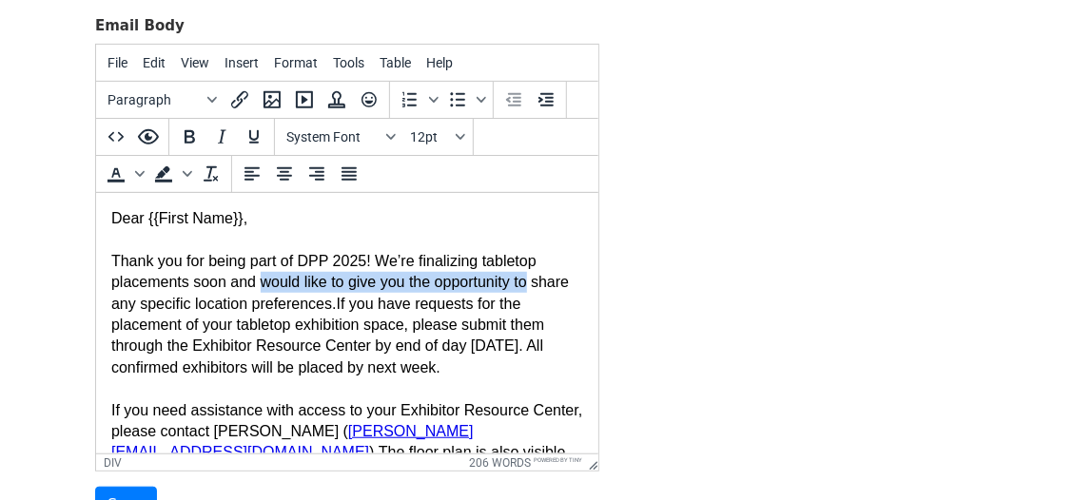
drag, startPoint x: 264, startPoint y: 281, endPoint x: 563, endPoint y: 282, distance: 298.6
click at [563, 282] on div "Thank you for being part of DPP 2025! We’re finalizing tabletop placements soon…" at bounding box center [346, 368] width 472 height 234
click at [440, 285] on div "Thank you for being part of DPP 2025! We’re finalizing tabletop placements soon…" at bounding box center [346, 368] width 472 height 234
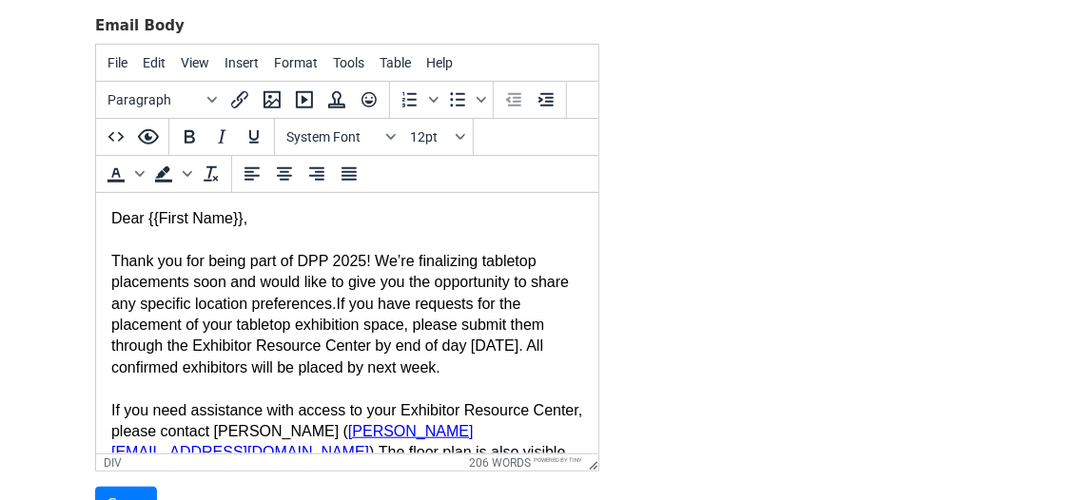
click at [413, 281] on div "Thank you for being part of DPP 2025! We’re finalizing tabletop placements soon…" at bounding box center [346, 368] width 472 height 234
drag, startPoint x: 515, startPoint y: 281, endPoint x: 475, endPoint y: 281, distance: 39.9
click at [475, 281] on div "Thank you for being part of DPP 2025! We’re finalizing tabletop placements soon…" at bounding box center [346, 368] width 472 height 234
click at [337, 407] on div "Thank you for being part of DPP 2025! We’re finalizing tabletop placements soon…" at bounding box center [346, 368] width 472 height 234
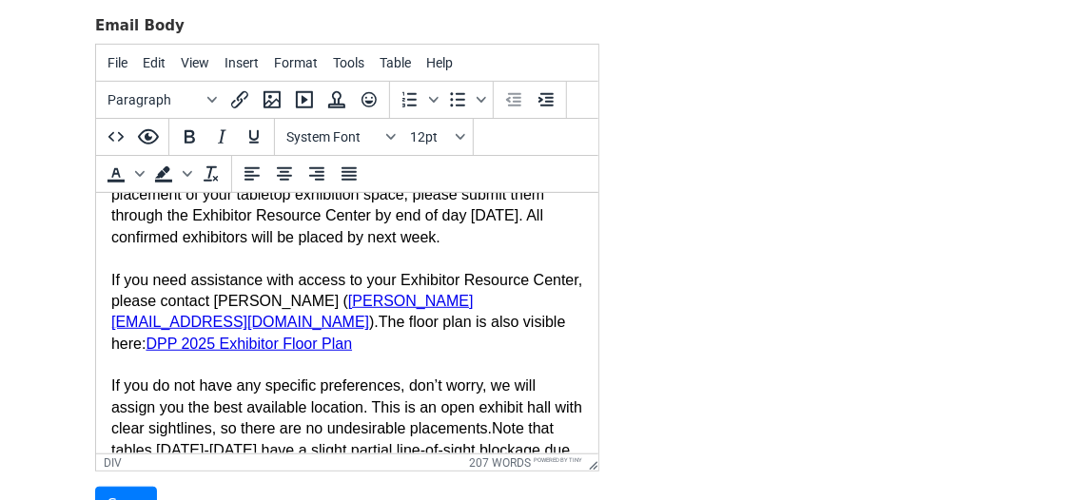
scroll to position [65, 0]
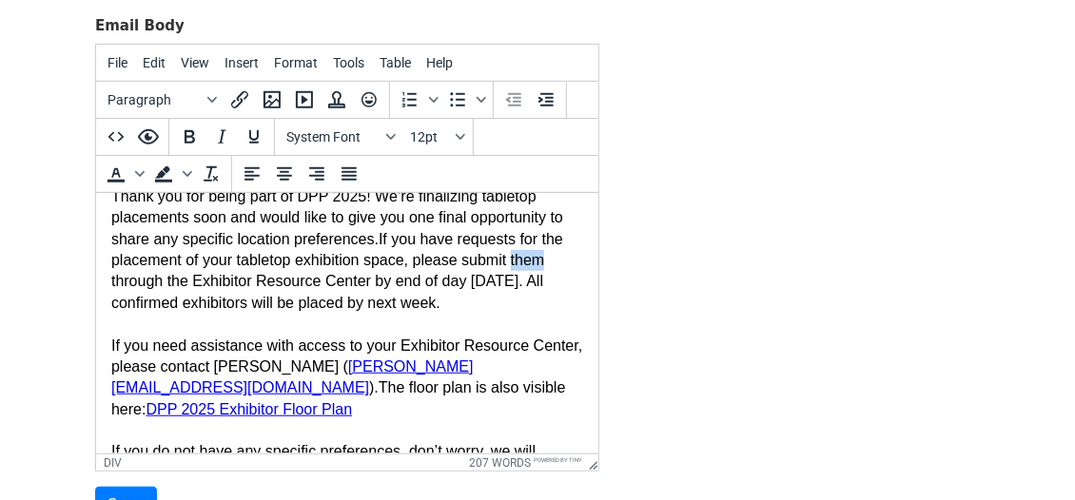
drag, startPoint x: 146, startPoint y: 281, endPoint x: 104, endPoint y: 278, distance: 43.0
click at [104, 278] on html "Dear {{First Name}}, Thank you for being part of DPP 2025! We’re finalizing tab…" at bounding box center [346, 496] width 502 height 737
click at [219, 327] on div "Thank you for being part of DPP 2025! We’re finalizing tabletop placements soon…" at bounding box center [346, 303] width 472 height 234
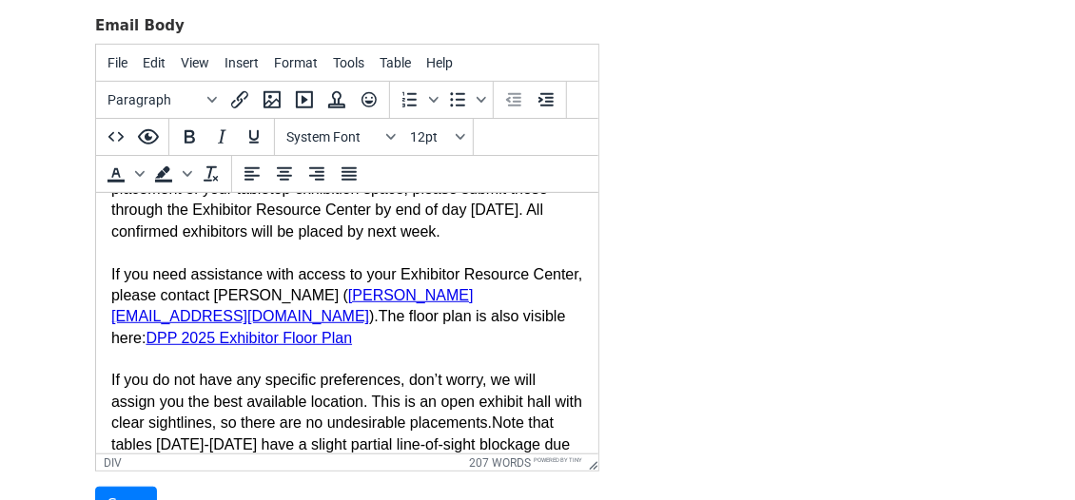
scroll to position [61, 0]
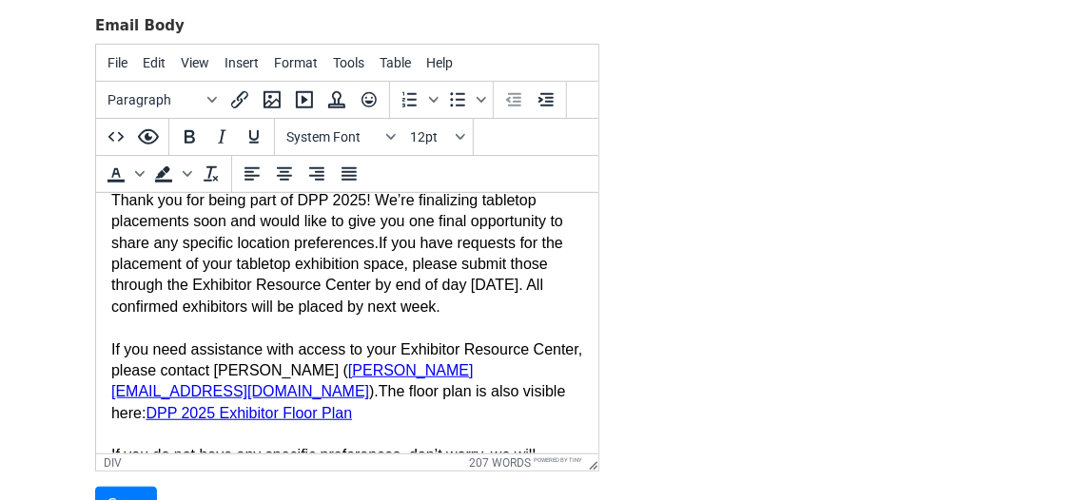
drag, startPoint x: 524, startPoint y: 304, endPoint x: 568, endPoint y: 314, distance: 44.8
click at [568, 314] on div "Thank you for being part of DPP 2025! We’re finalizing tabletop placements soon…" at bounding box center [346, 307] width 472 height 234
drag, startPoint x: 259, startPoint y: 307, endPoint x: 305, endPoint y: 337, distance: 55.1
click at [305, 337] on div "Thank you for being part of DPP 2025! We’re finalizing tabletop placements soon…" at bounding box center [346, 307] width 472 height 234
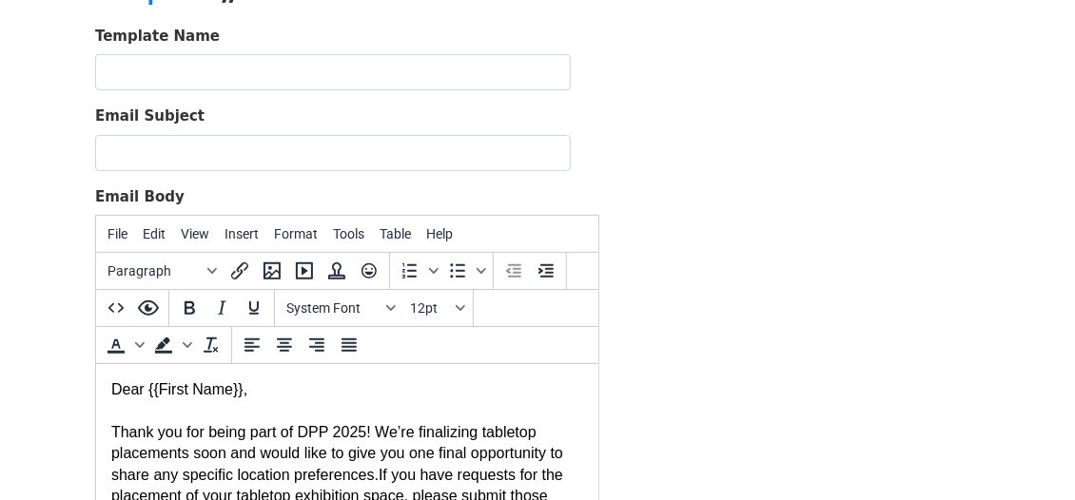
scroll to position [0, 0]
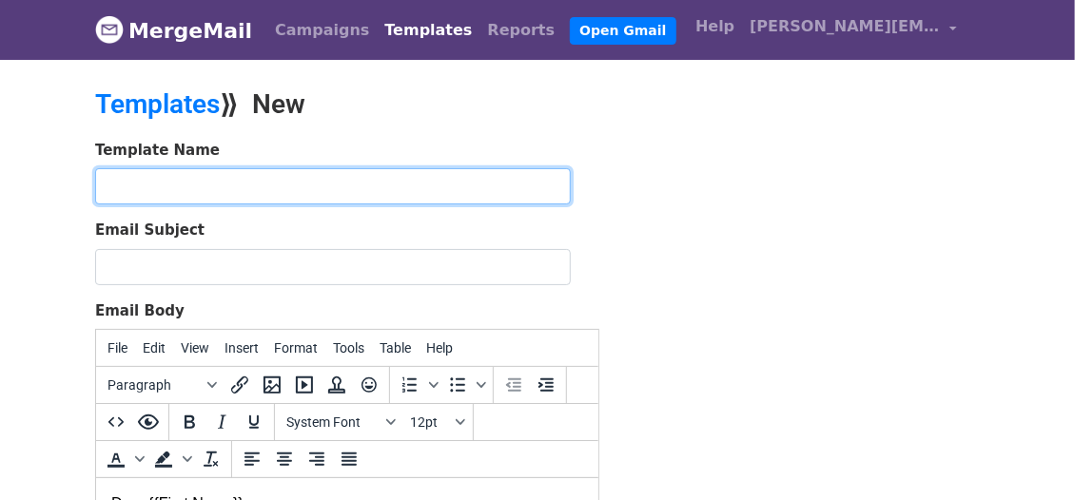
click at [157, 183] on input "text" at bounding box center [332, 186] width 475 height 36
type input "DPP Position Reminder 10-7-25"
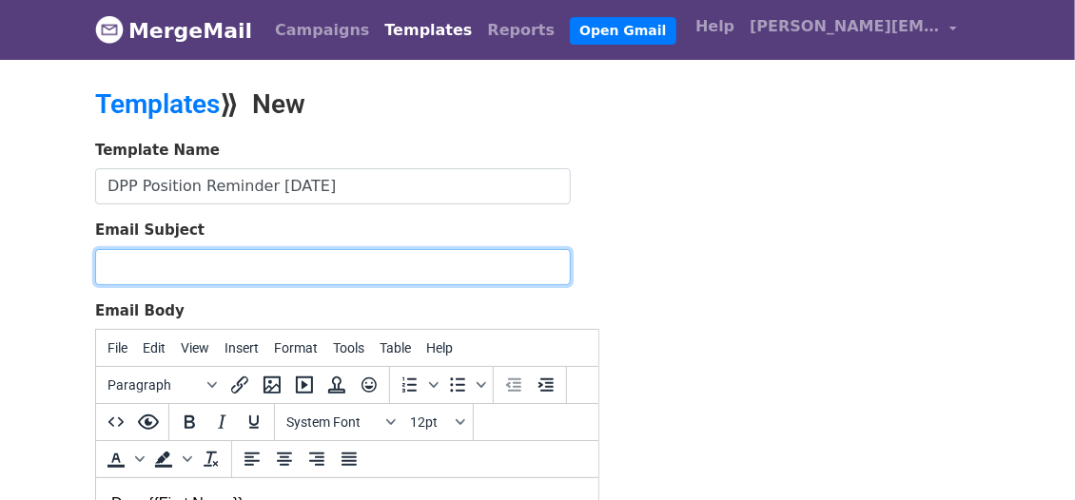
click at [145, 260] on input "Email Subject" at bounding box center [332, 267] width 475 height 36
click at [184, 253] on input "Email Subject" at bounding box center [332, 267] width 475 height 36
paste input "Action Required by October 9: Tabletop Location Request for DPP 2025"
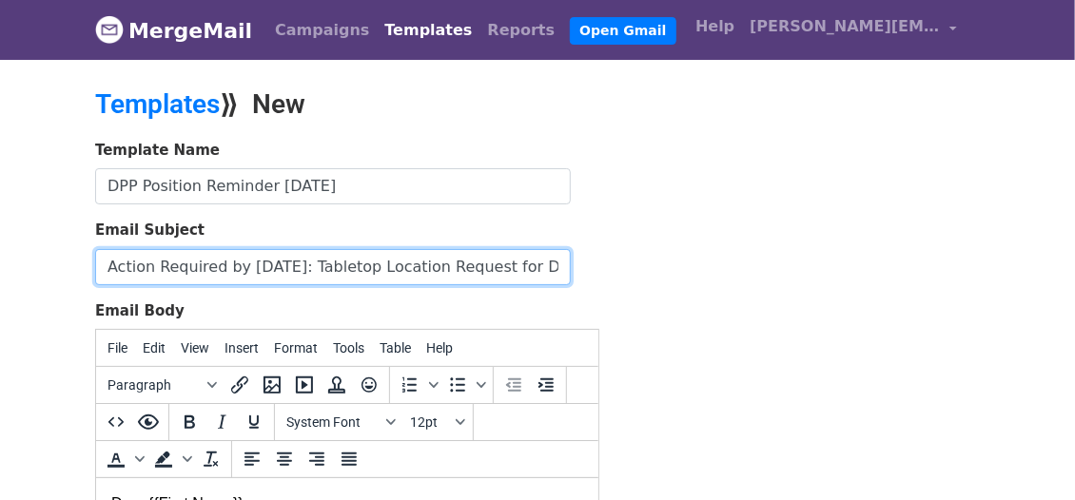
scroll to position [0, 41]
drag, startPoint x: 270, startPoint y: 264, endPoint x: 203, endPoint y: 256, distance: 68.1
click at [203, 256] on input "Action Required by October 9: Tabletop Location Request for DPP 2025" at bounding box center [332, 267] width 475 height 36
click at [489, 260] on input "Action Required by 10-9-25: Tabletop Location Request for DPP 2025" at bounding box center [332, 267] width 475 height 36
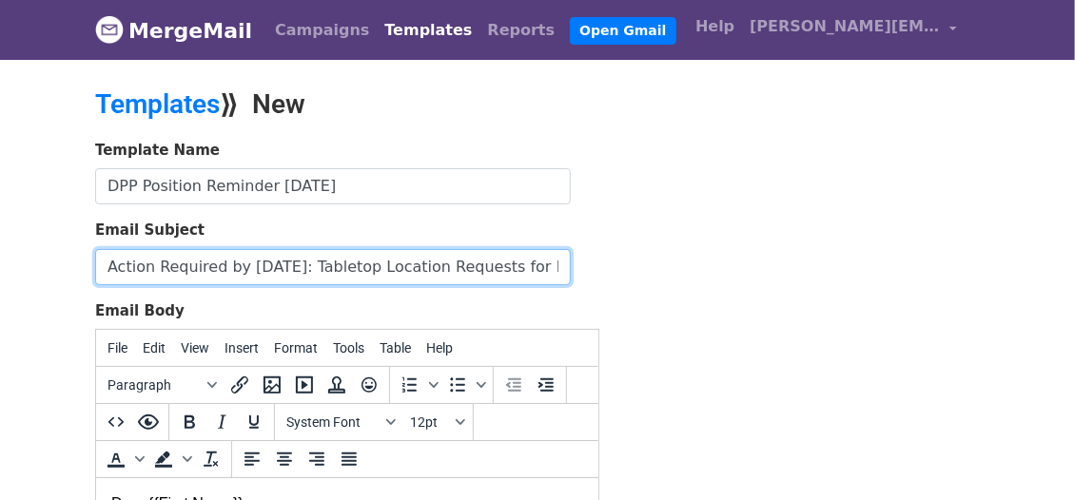
drag, startPoint x: 526, startPoint y: 264, endPoint x: 497, endPoint y: 262, distance: 28.6
click at [497, 262] on input "Action Required by 10-9-25: Tabletop Location Requests for DPP 2025" at bounding box center [332, 267] width 475 height 36
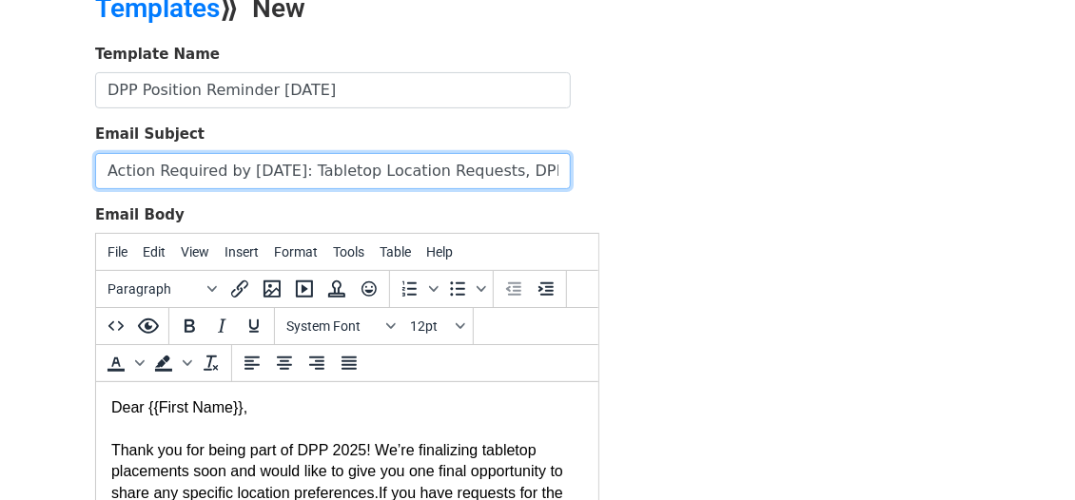
scroll to position [460, 0]
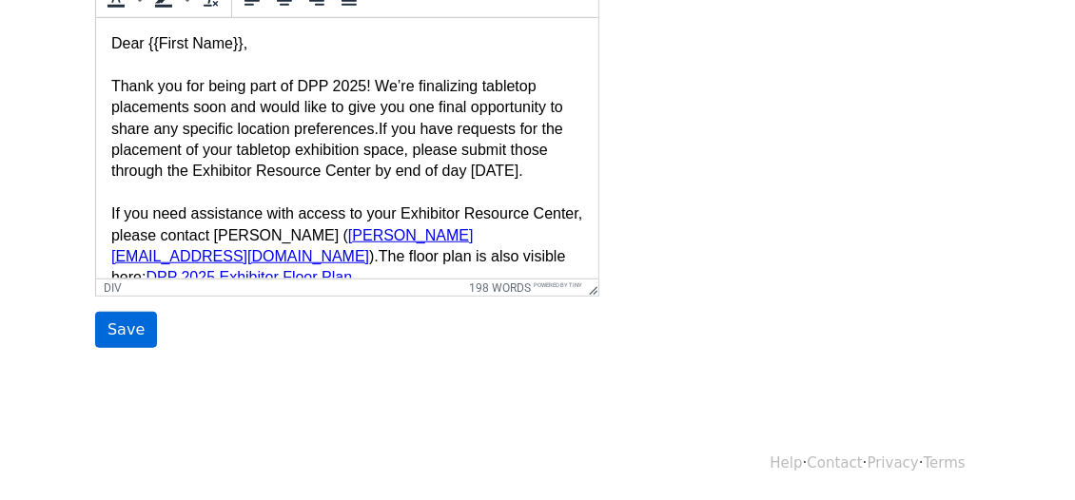
type input "Action Required by 10-9-25: Tabletop Location Requests, DPP 2025"
click at [133, 330] on input "Save" at bounding box center [126, 330] width 62 height 36
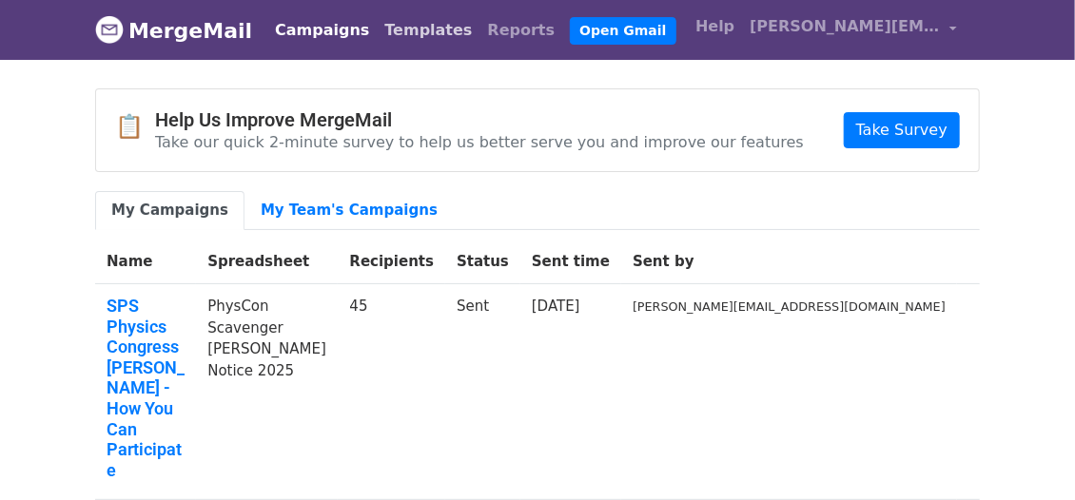
click at [381, 34] on link "Templates" at bounding box center [428, 30] width 103 height 38
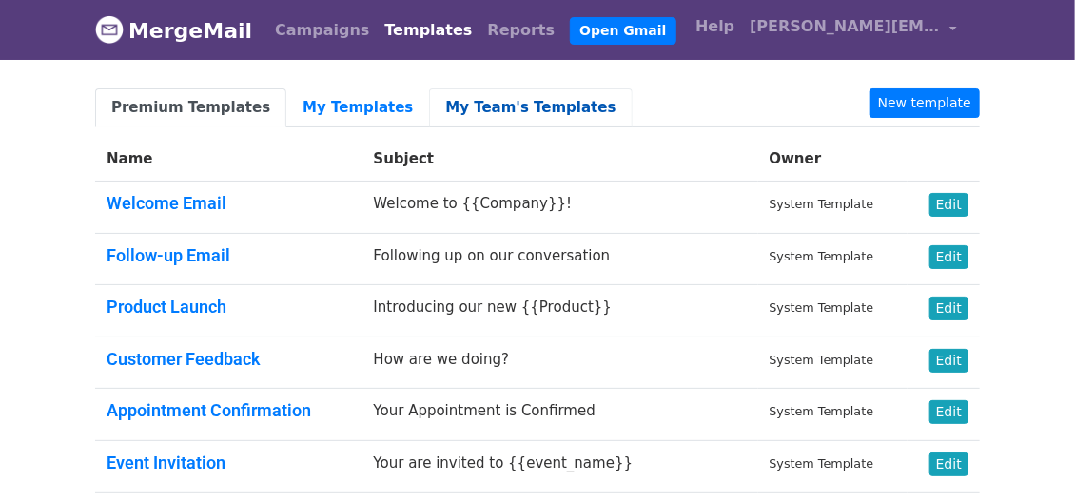
click at [462, 105] on link "My Team's Templates" at bounding box center [530, 107] width 203 height 39
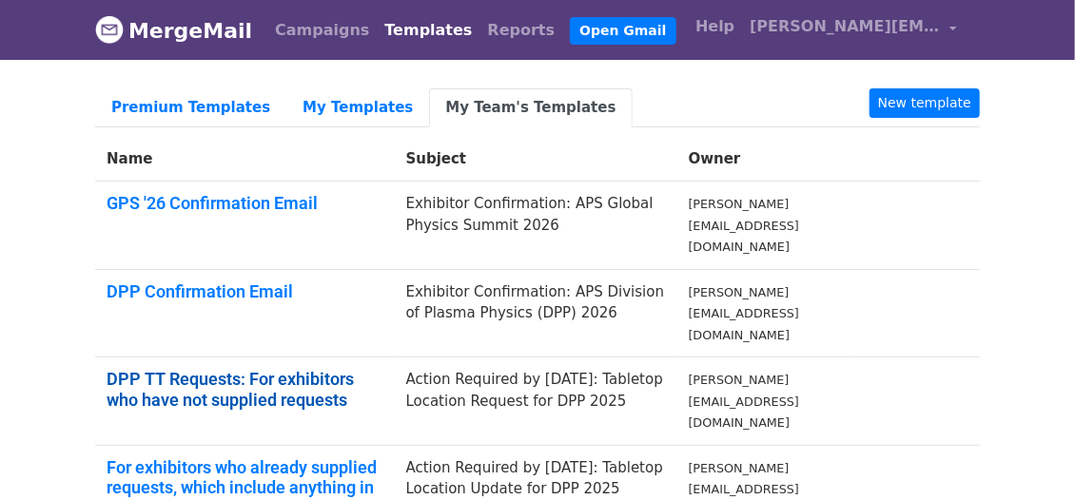
click at [315, 369] on link "DPP TT Requests: For exhibitors who have not supplied requests" at bounding box center [230, 389] width 247 height 41
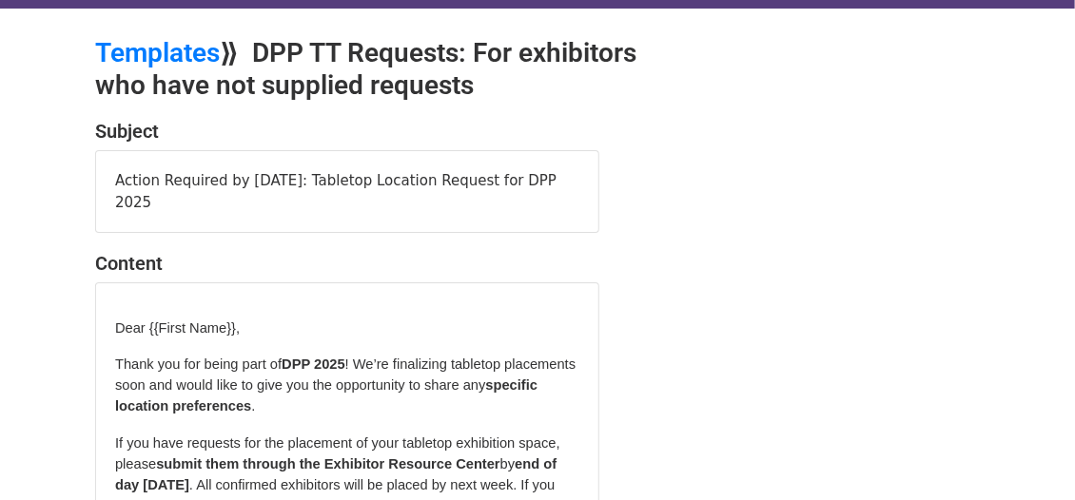
scroll to position [78, 0]
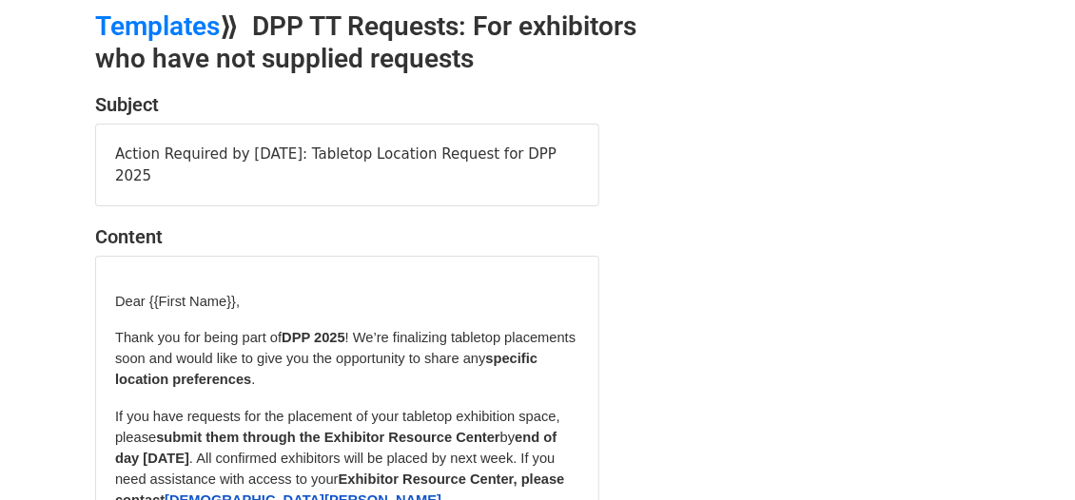
drag, startPoint x: 162, startPoint y: 177, endPoint x: 95, endPoint y: 145, distance: 73.6
click at [95, 145] on div "Action Required by October 9: Tabletop Location Request for DPP 2025" at bounding box center [347, 165] width 504 height 83
copy div "Action Required by October 9: Tabletop Location Request for DPP 2025"
